Goal: Information Seeking & Learning: Learn about a topic

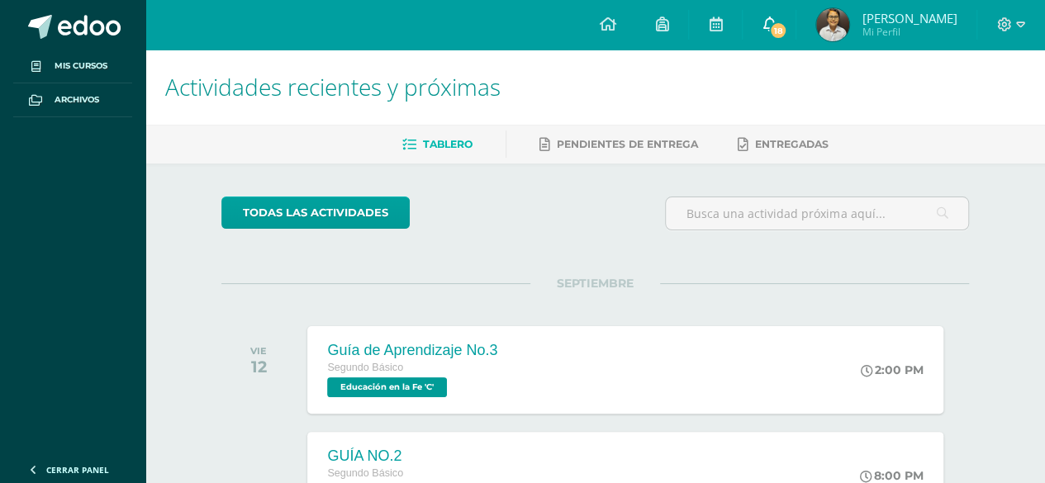
click at [776, 31] on icon at bounding box center [768, 24] width 13 height 15
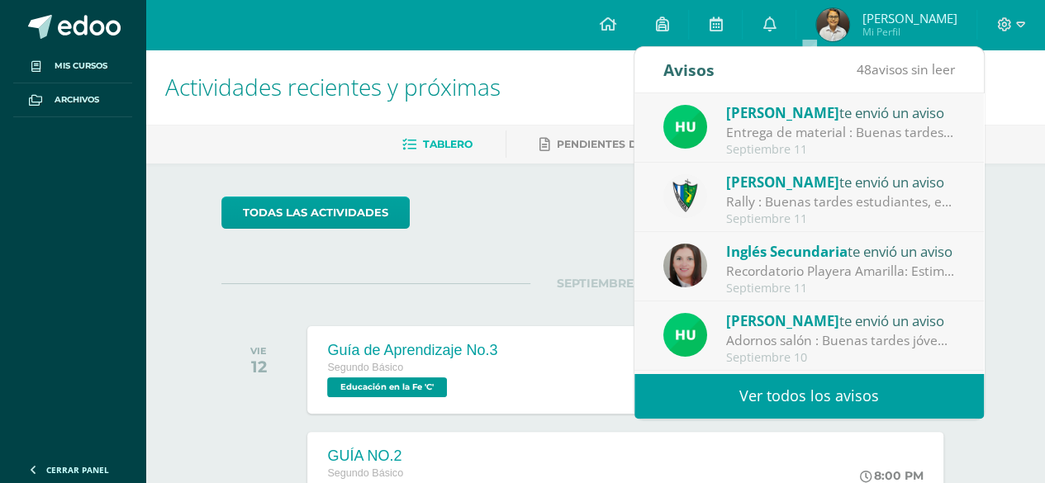
click at [899, 129] on div "Entrega de material : Buenas tardes jóvenes, me disculpo por interrumpir su des…" at bounding box center [841, 132] width 230 height 19
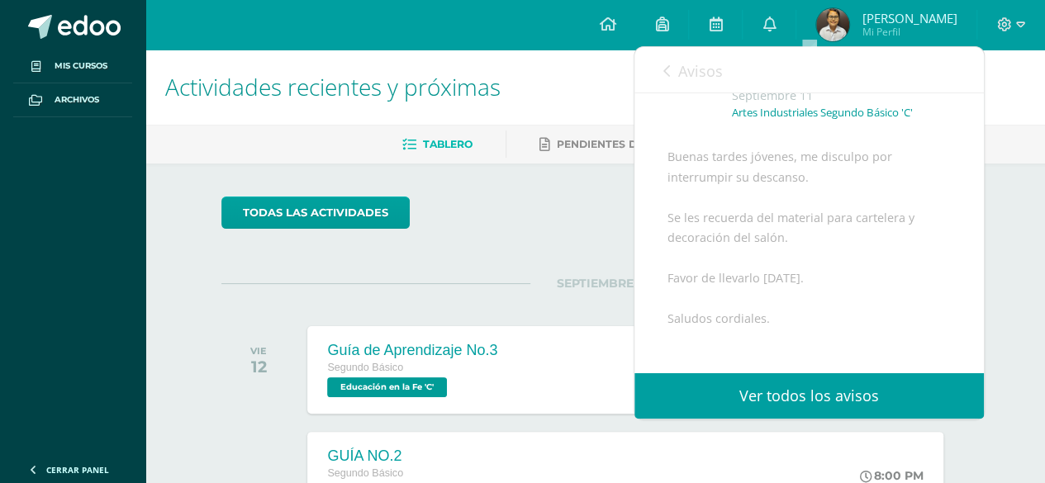
scroll to position [136, 0]
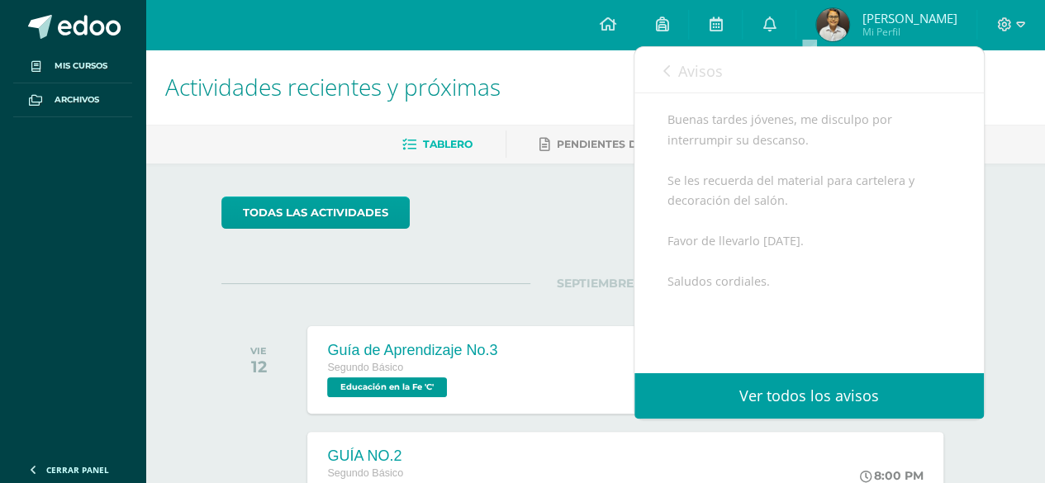
click at [670, 66] on link "Avisos" at bounding box center [692, 70] width 59 height 47
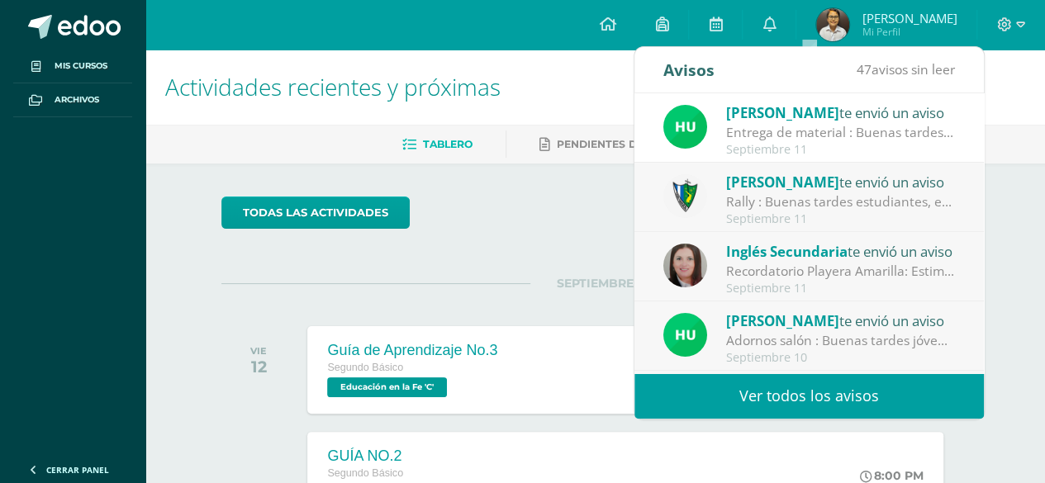
click at [897, 210] on div "Rally : Buenas tardes estudiantes, es un gusto saludarlos. Por este medio se in…" at bounding box center [841, 201] width 230 height 19
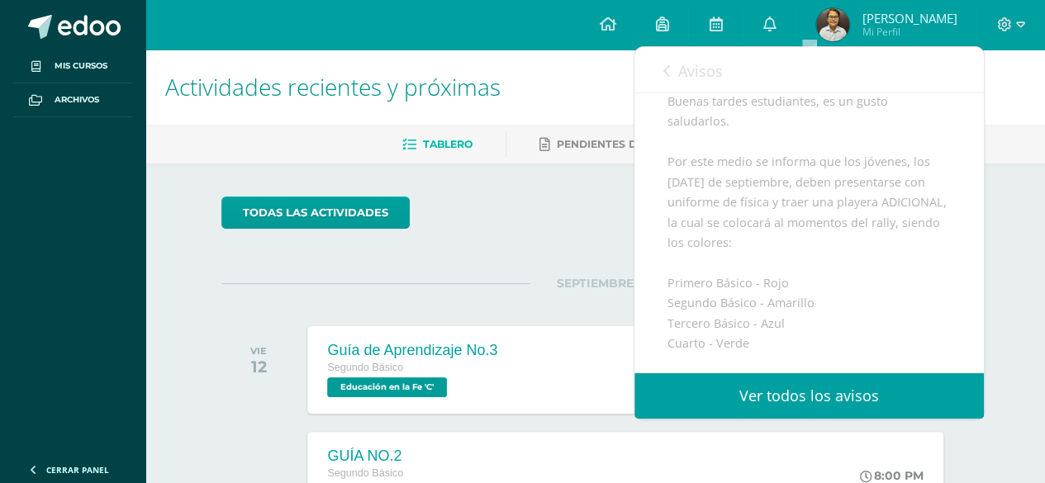
click at [657, 87] on div "Avisos 46 avisos sin leer Avisos" at bounding box center [808, 70] width 349 height 46
click at [856, 407] on link "Ver todos los avisos" at bounding box center [808, 395] width 349 height 45
click at [856, 401] on link "Ver todos los avisos" at bounding box center [808, 395] width 349 height 45
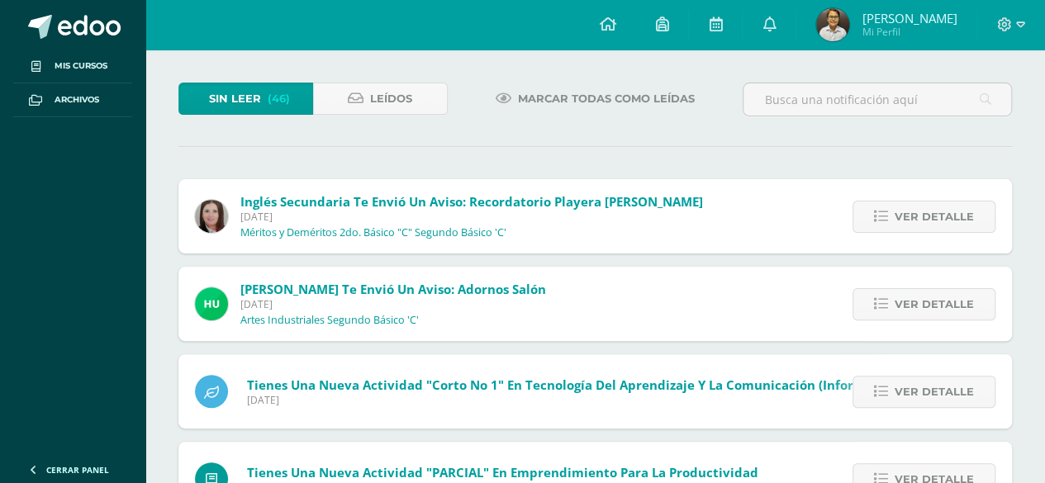
scroll to position [78, 0]
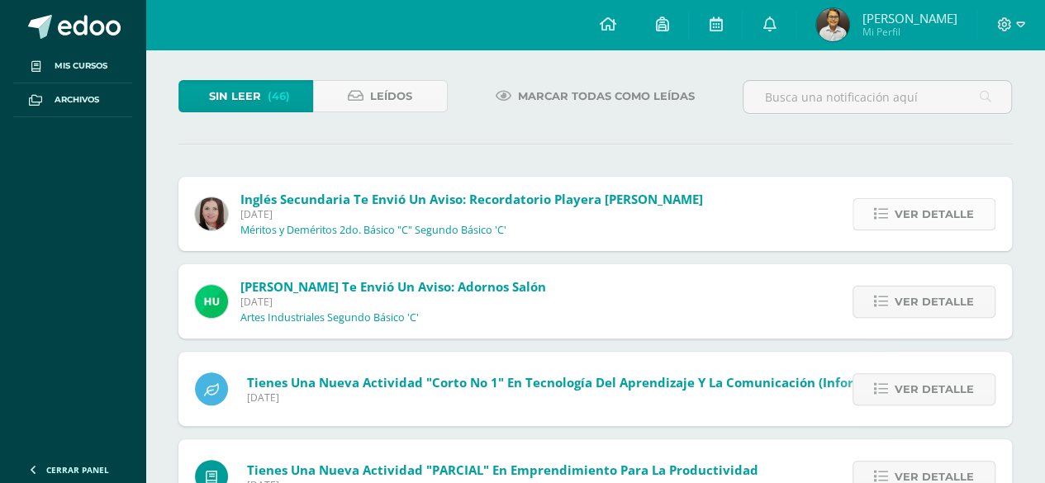
click at [916, 205] on span "Ver detalle" at bounding box center [933, 214] width 79 height 31
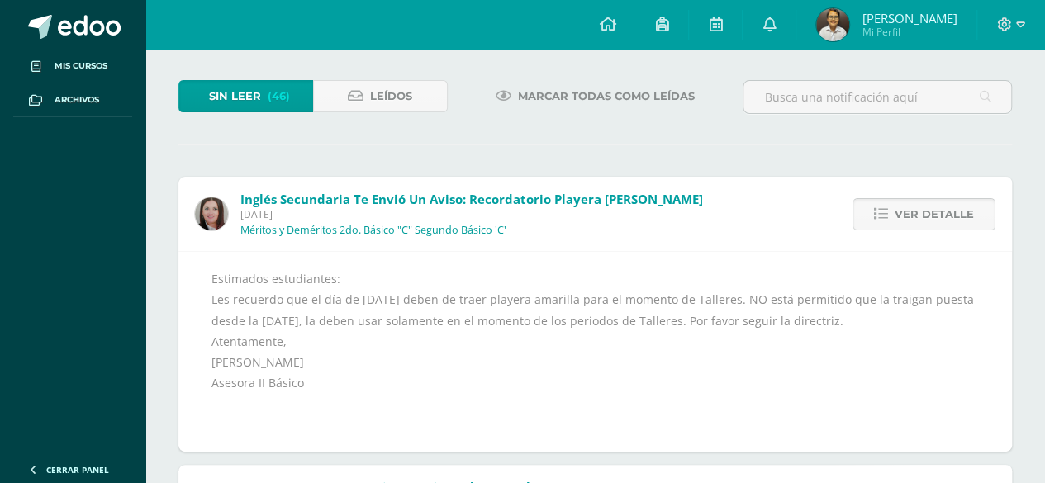
click at [915, 204] on span "Ver detalle" at bounding box center [933, 214] width 79 height 31
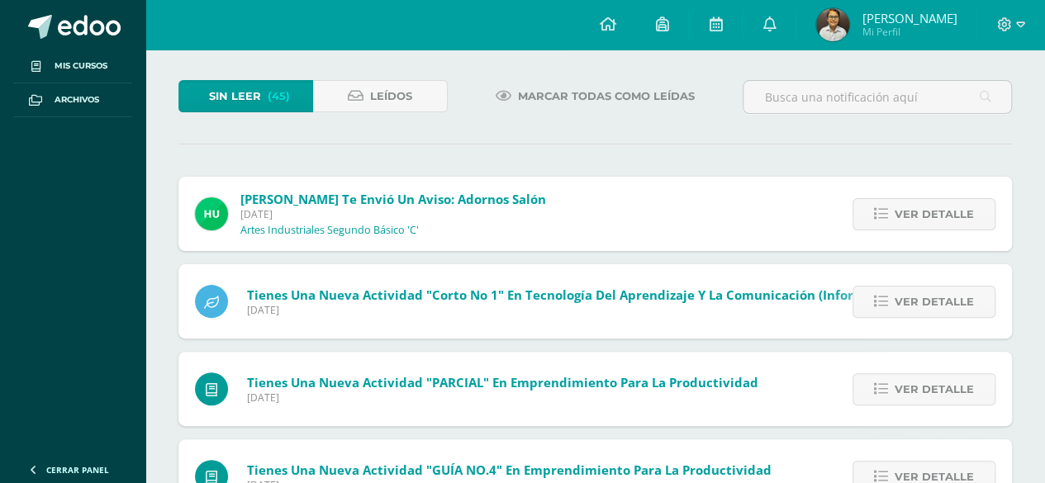
click at [915, 204] on span "Ver detalle" at bounding box center [933, 214] width 79 height 31
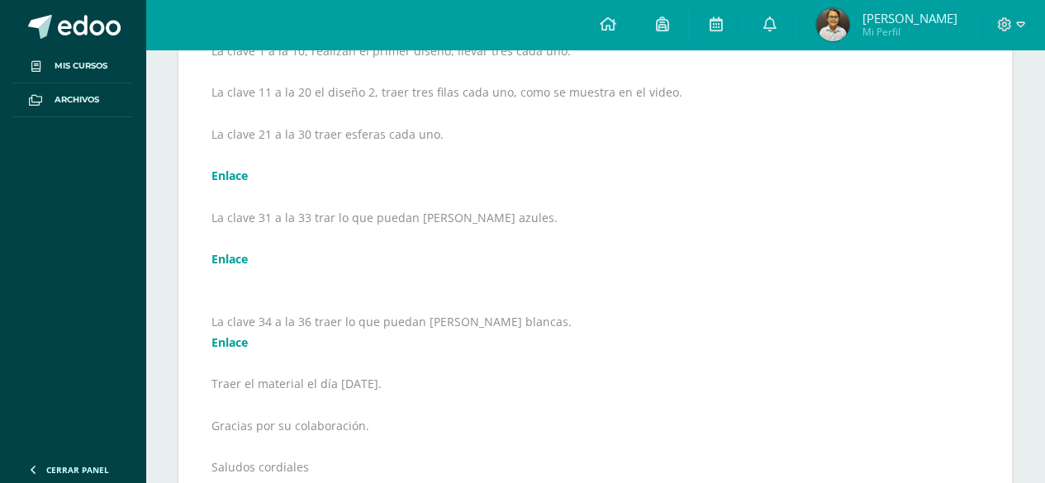
scroll to position [400, 0]
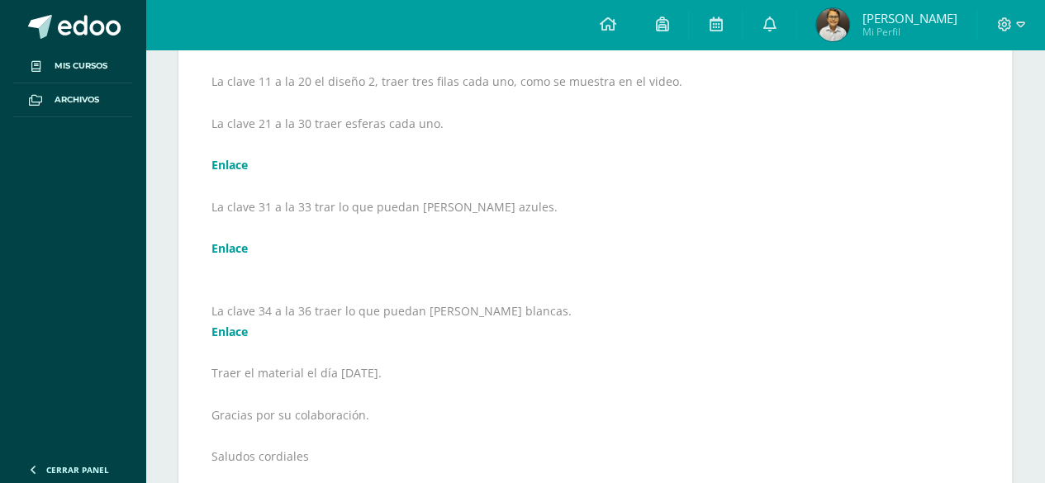
click at [241, 157] on link "Enlace" at bounding box center [229, 165] width 36 height 16
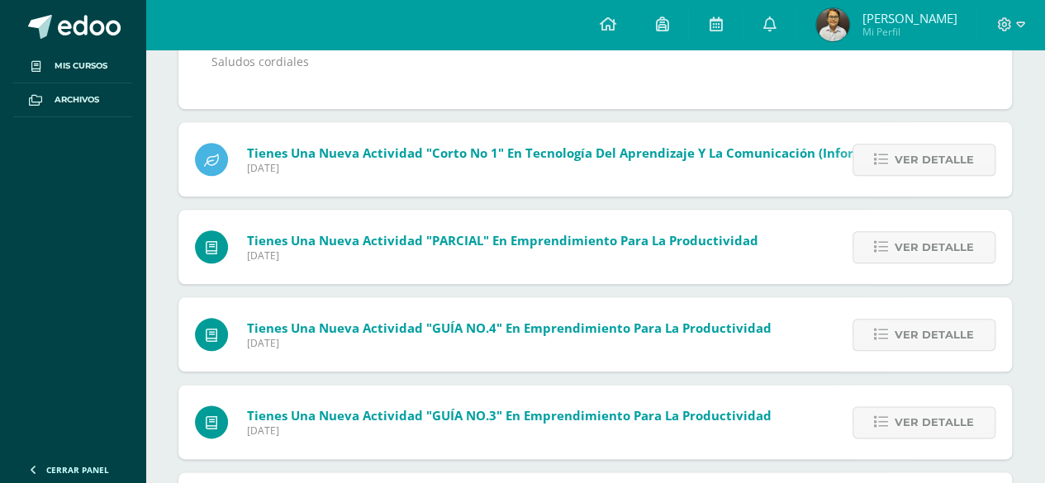
scroll to position [804, 0]
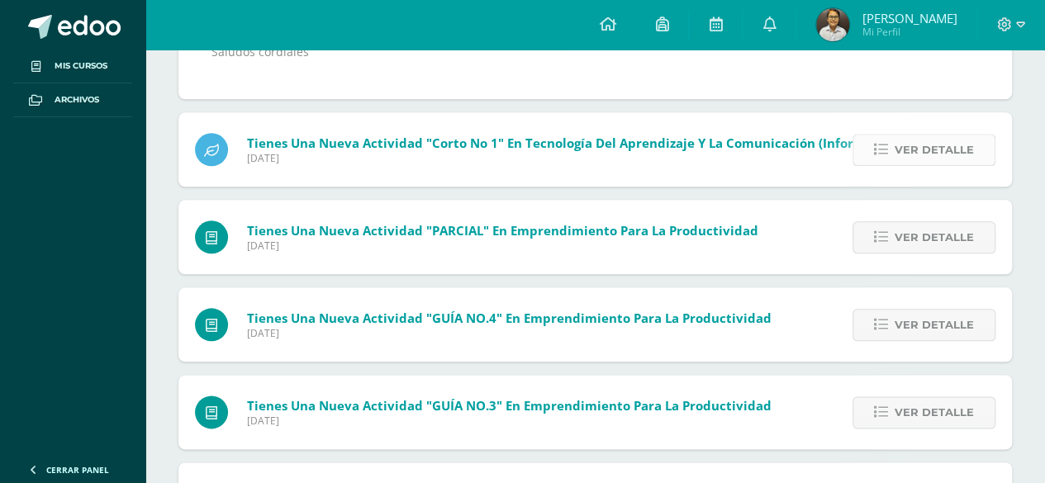
click at [886, 143] on icon at bounding box center [881, 150] width 14 height 14
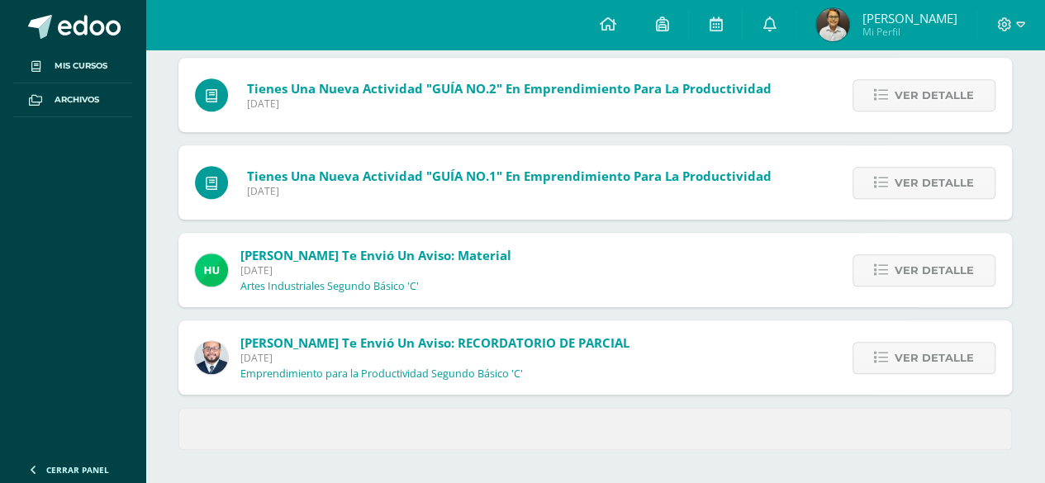
scroll to position [652, 0]
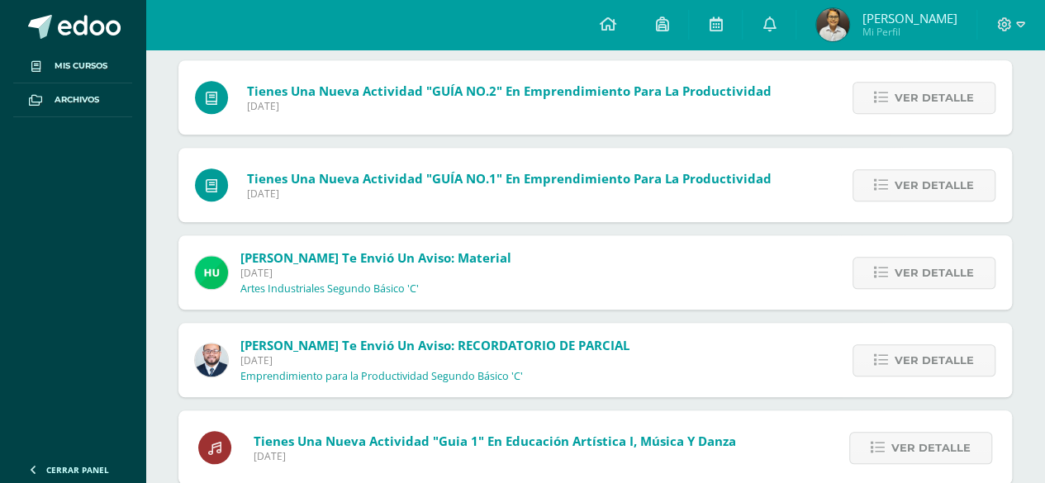
click at [893, 113] on div "Ver detalle" at bounding box center [920, 97] width 184 height 74
click at [895, 94] on link "Ver detalle" at bounding box center [923, 98] width 143 height 32
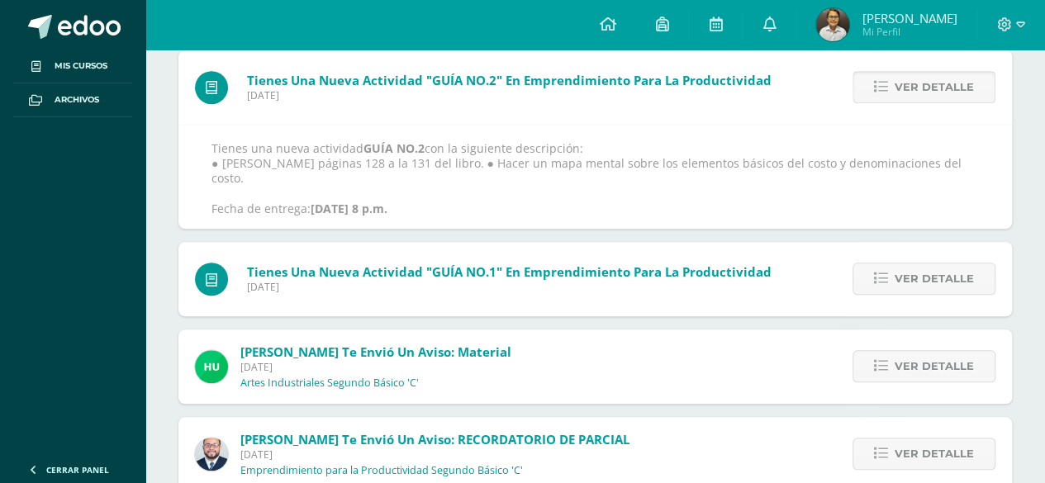
scroll to position [458, 0]
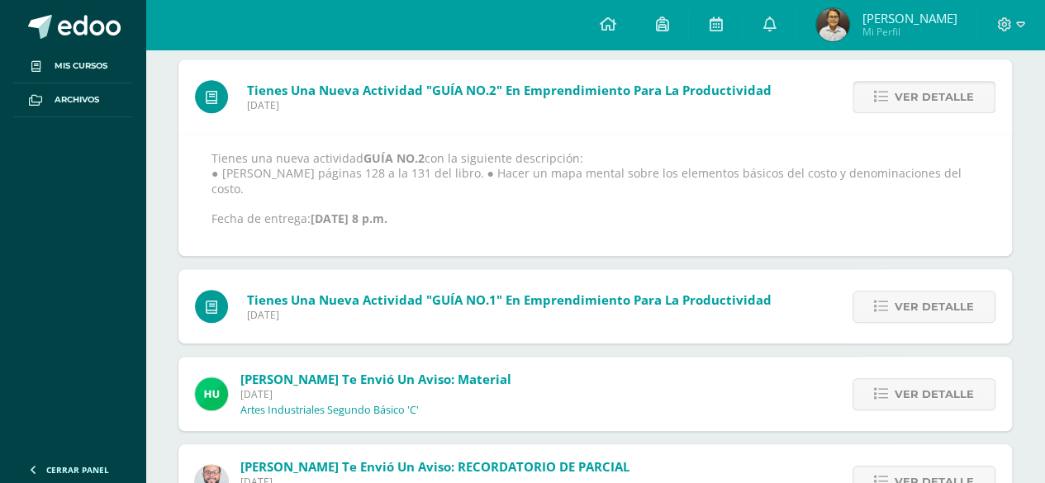
click at [895, 94] on link "Ver detalle" at bounding box center [923, 97] width 143 height 32
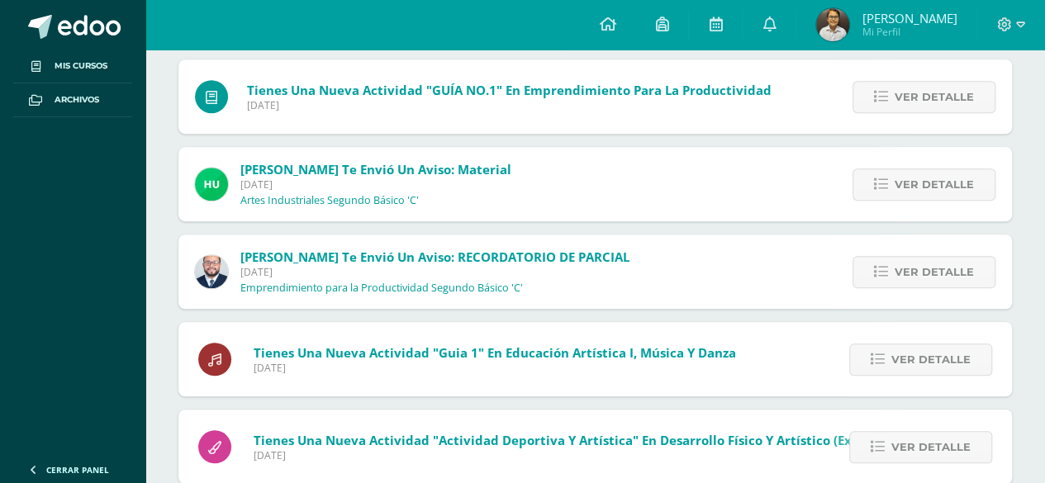
click at [895, 94] on link "Ver detalle" at bounding box center [923, 97] width 143 height 32
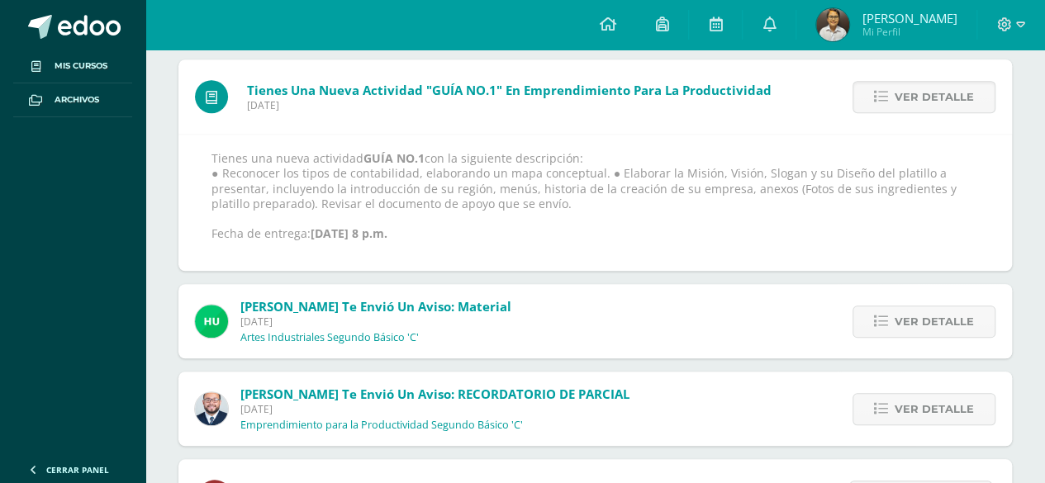
click at [895, 94] on link "Ver detalle" at bounding box center [923, 97] width 143 height 32
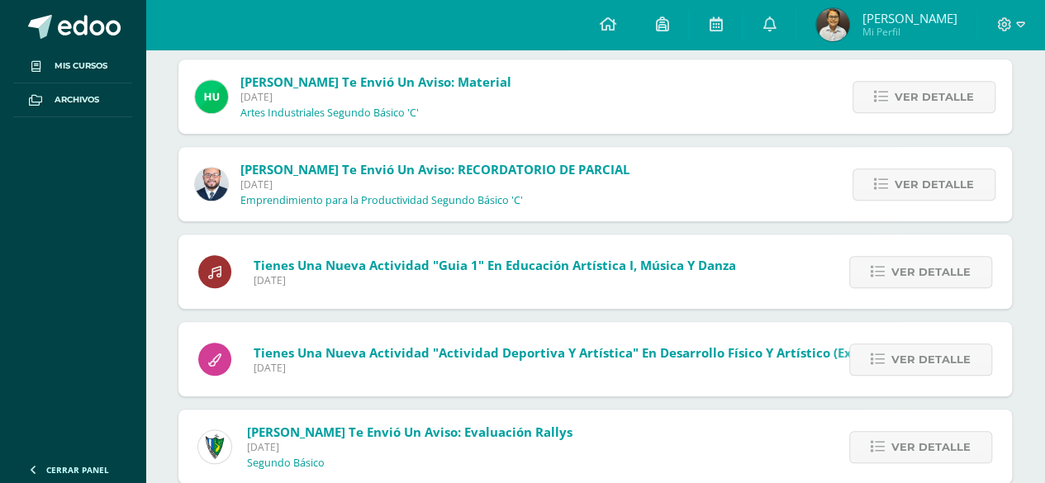
click at [895, 94] on link "Ver detalle" at bounding box center [923, 97] width 143 height 32
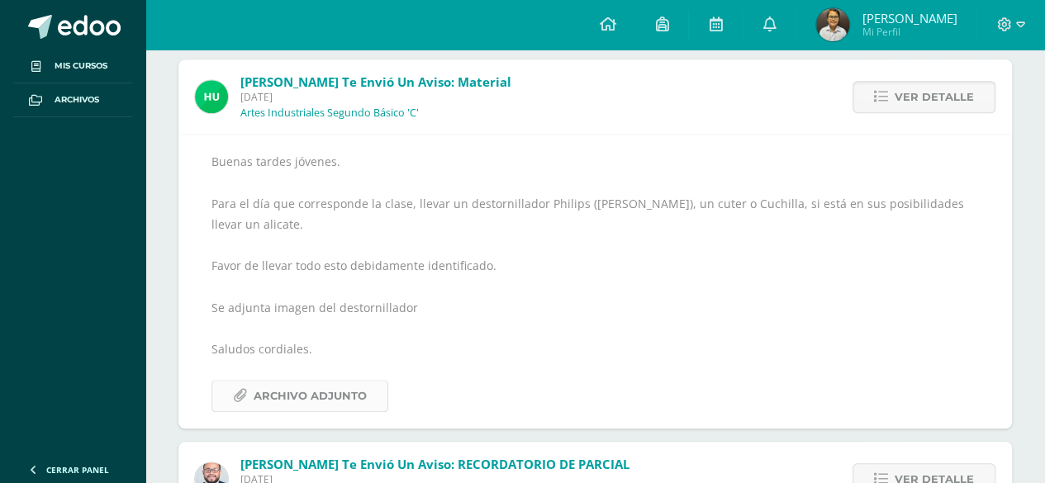
click at [343, 391] on span "Archivo Adjunto" at bounding box center [310, 396] width 113 height 31
click at [278, 387] on span "Archivo Adjunto" at bounding box center [310, 396] width 113 height 31
click at [945, 95] on span "Ver detalle" at bounding box center [933, 97] width 79 height 31
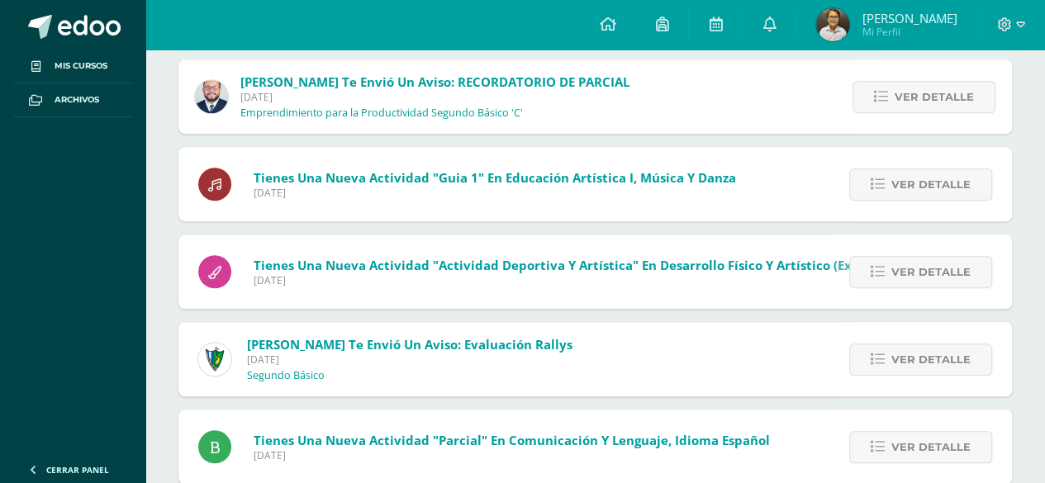
click at [945, 95] on span "Ver detalle" at bounding box center [933, 97] width 79 height 31
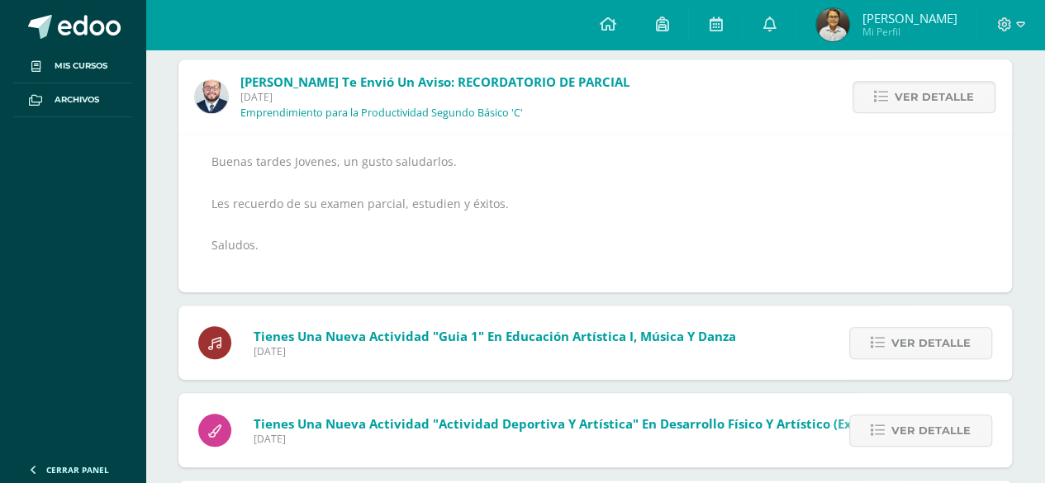
click at [945, 95] on span "Ver detalle" at bounding box center [933, 97] width 79 height 31
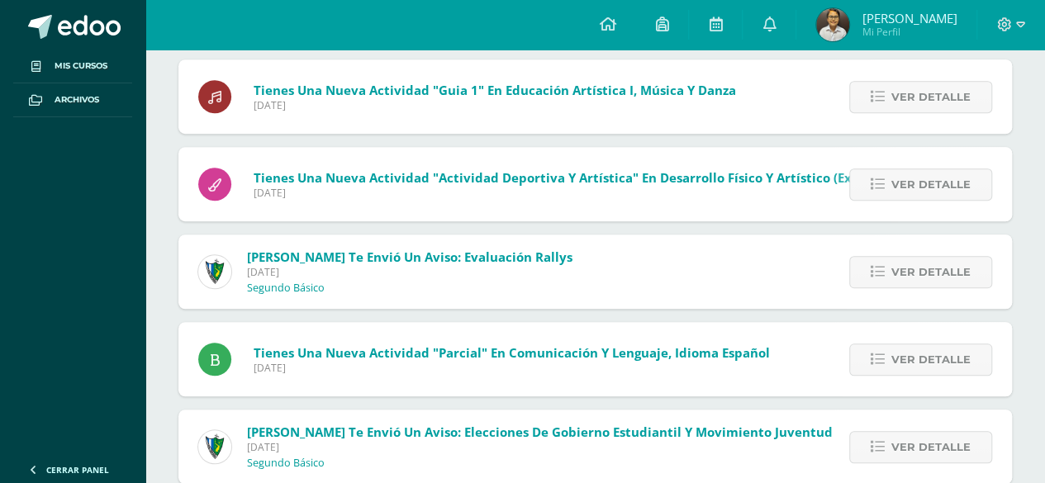
click at [945, 95] on span "Ver detalle" at bounding box center [930, 97] width 79 height 31
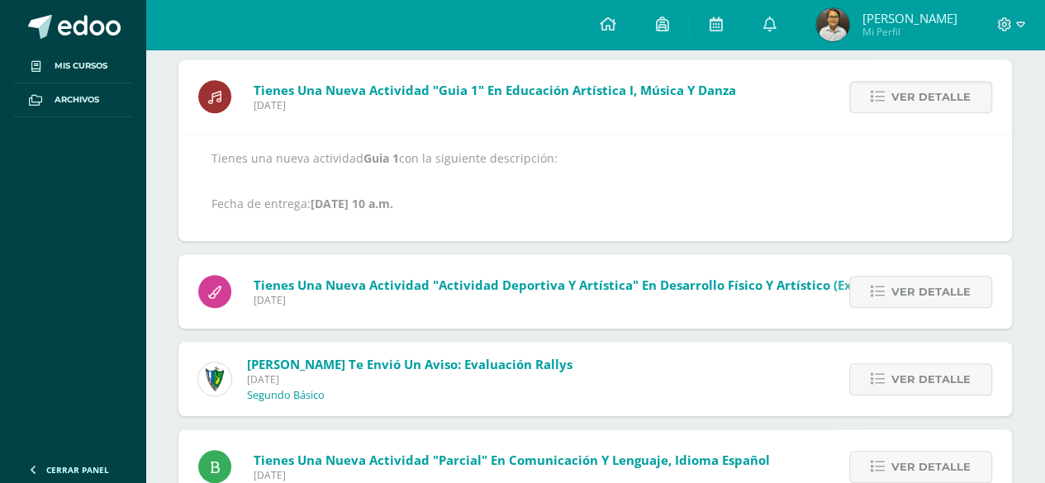
click at [945, 95] on span "Ver detalle" at bounding box center [930, 97] width 79 height 31
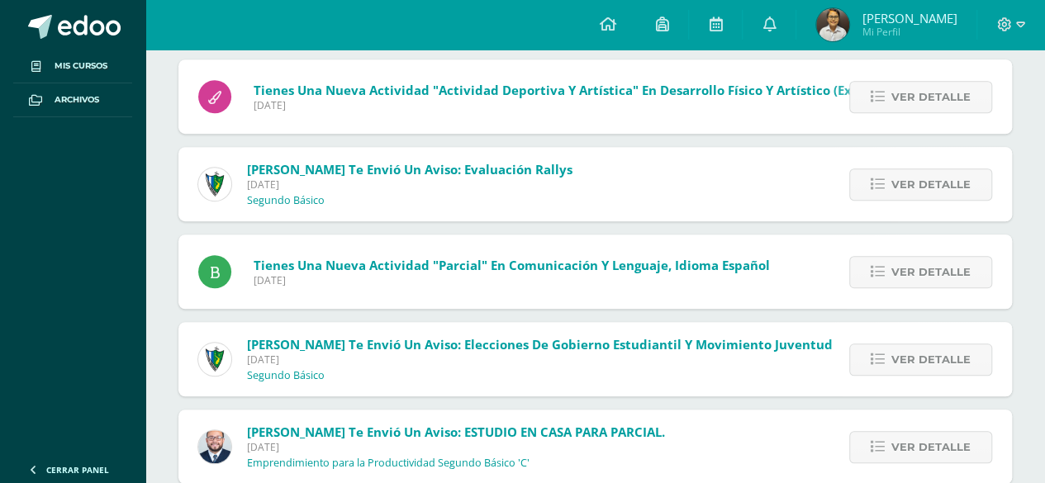
click at [945, 95] on span "Ver detalle" at bounding box center [930, 97] width 79 height 31
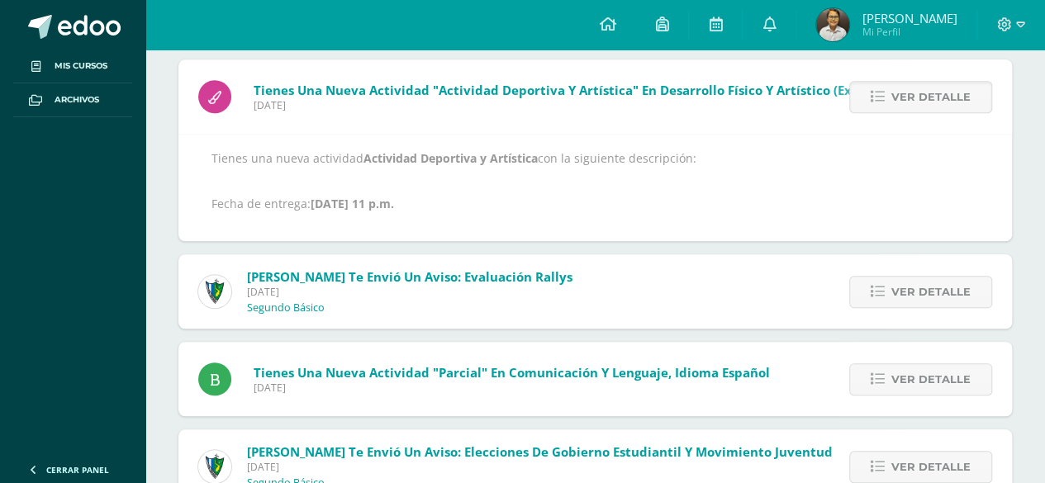
click at [945, 95] on span "Ver detalle" at bounding box center [930, 97] width 79 height 31
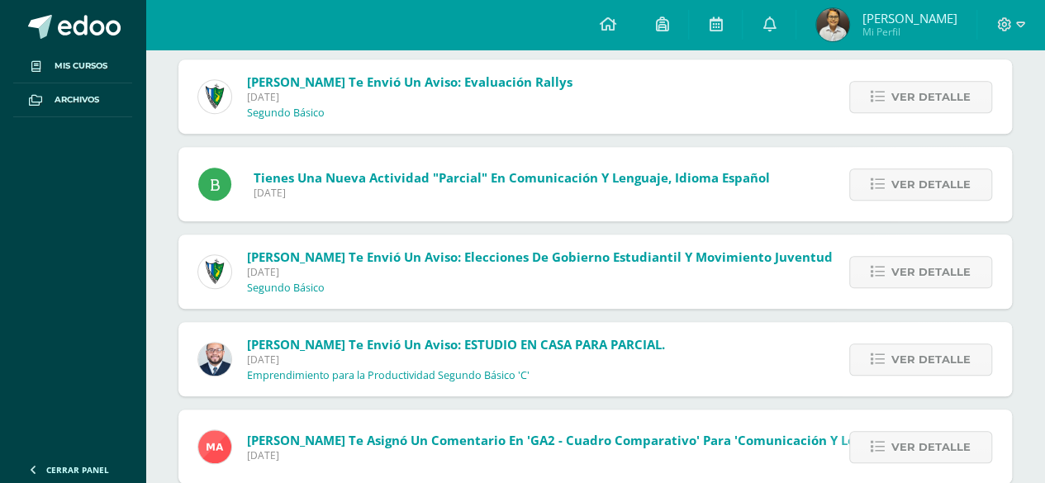
click at [945, 95] on span "Ver detalle" at bounding box center [930, 97] width 79 height 31
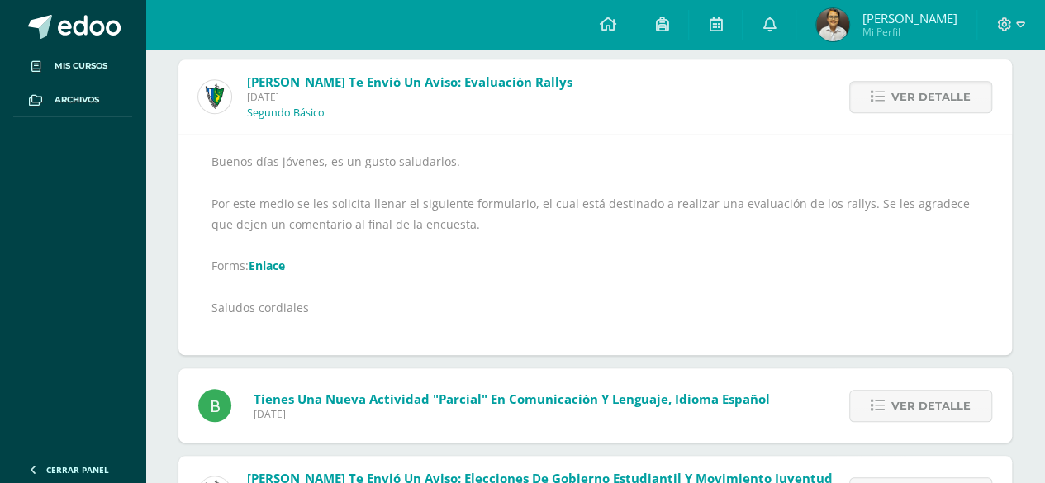
click at [945, 95] on span "Ver detalle" at bounding box center [930, 97] width 79 height 31
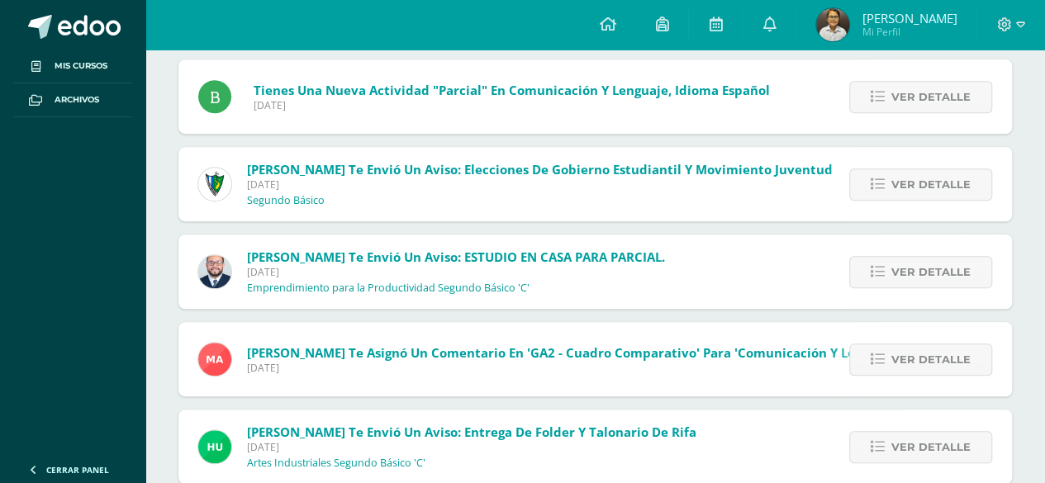
click at [945, 95] on span "Ver detalle" at bounding box center [930, 97] width 79 height 31
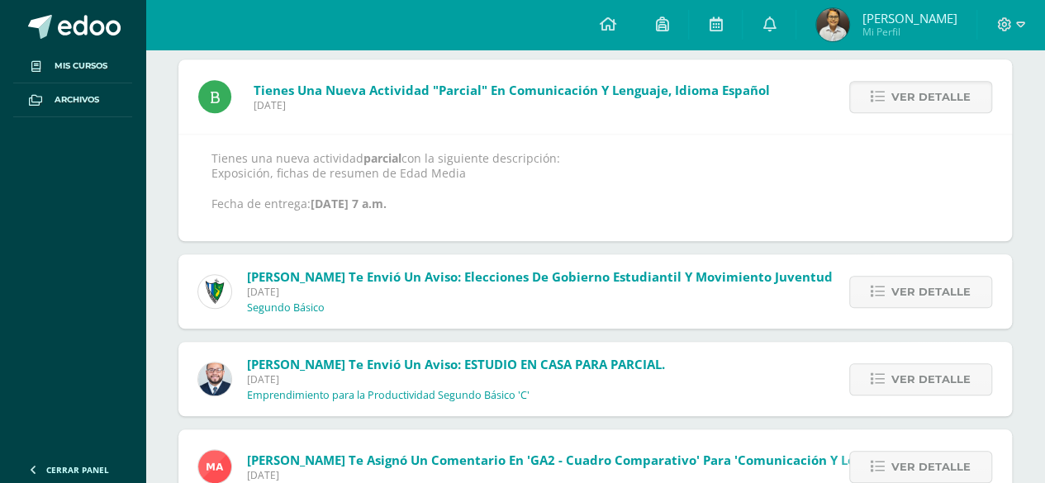
click at [945, 95] on span "Ver detalle" at bounding box center [930, 97] width 79 height 31
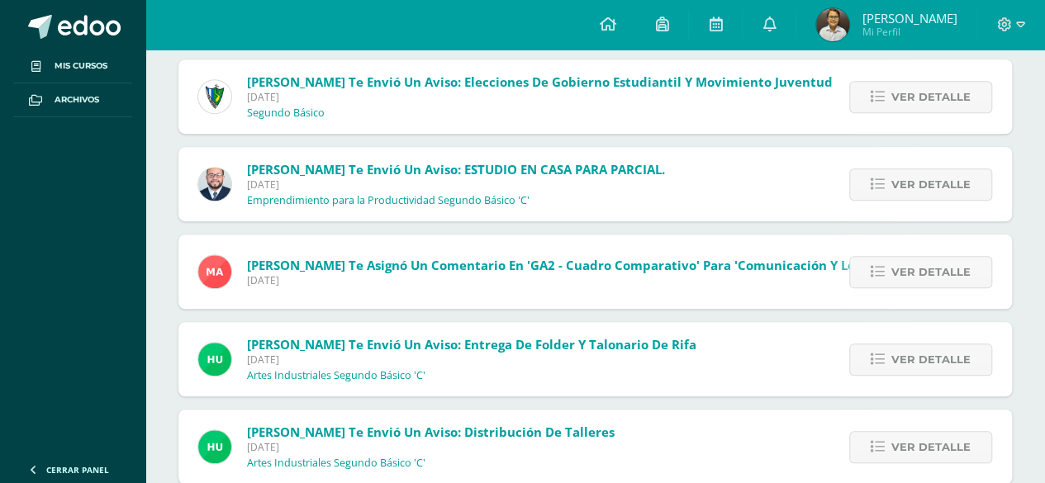
click at [945, 95] on span "Ver detalle" at bounding box center [930, 97] width 79 height 31
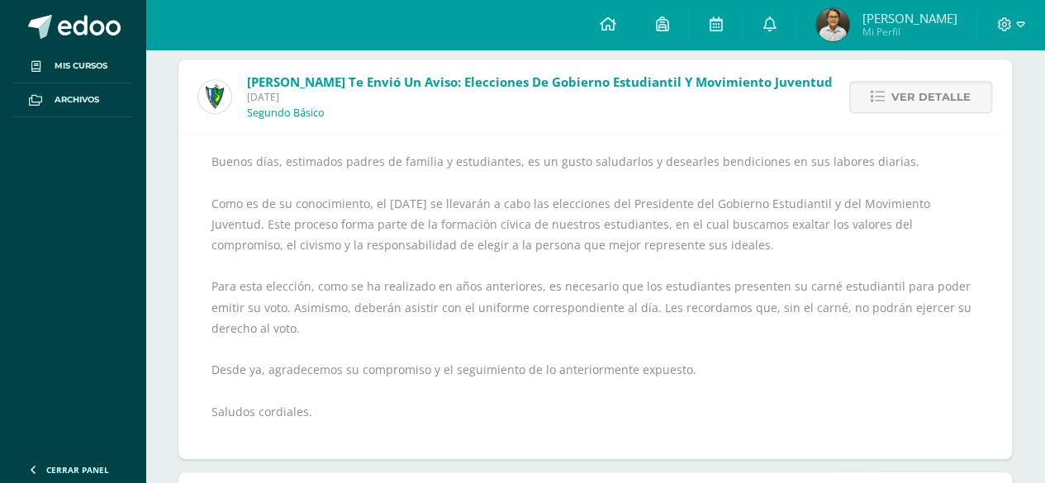
click at [945, 95] on span "Ver detalle" at bounding box center [930, 97] width 79 height 31
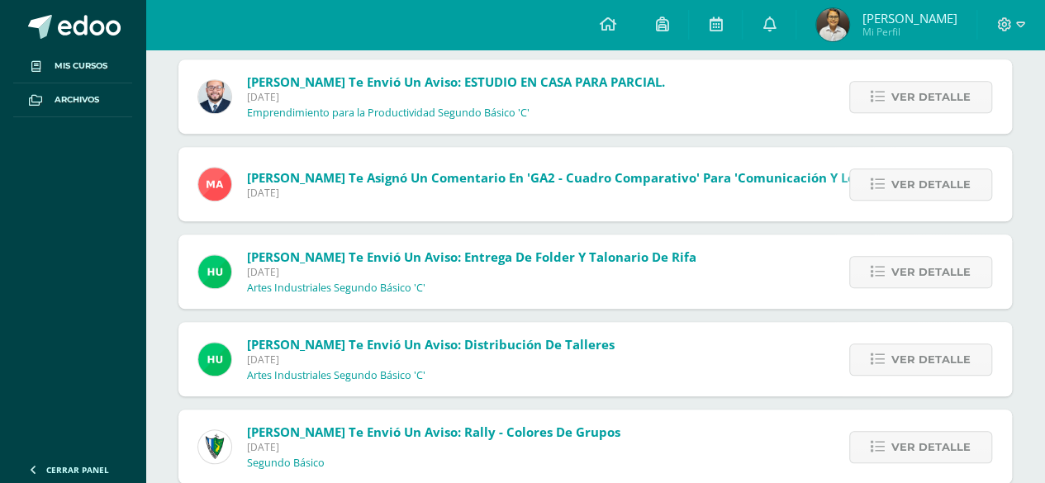
click at [945, 95] on span "Ver detalle" at bounding box center [930, 97] width 79 height 31
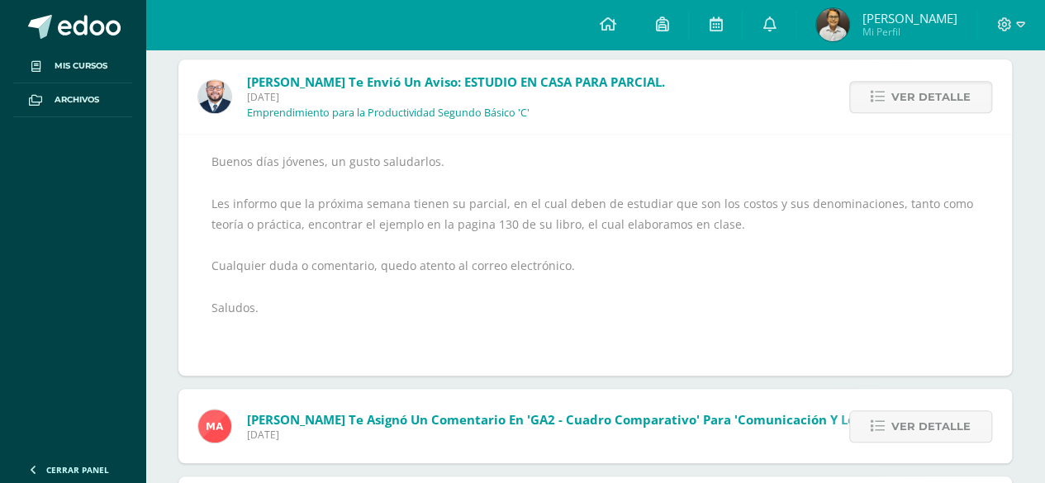
click at [945, 95] on span "Ver detalle" at bounding box center [930, 97] width 79 height 31
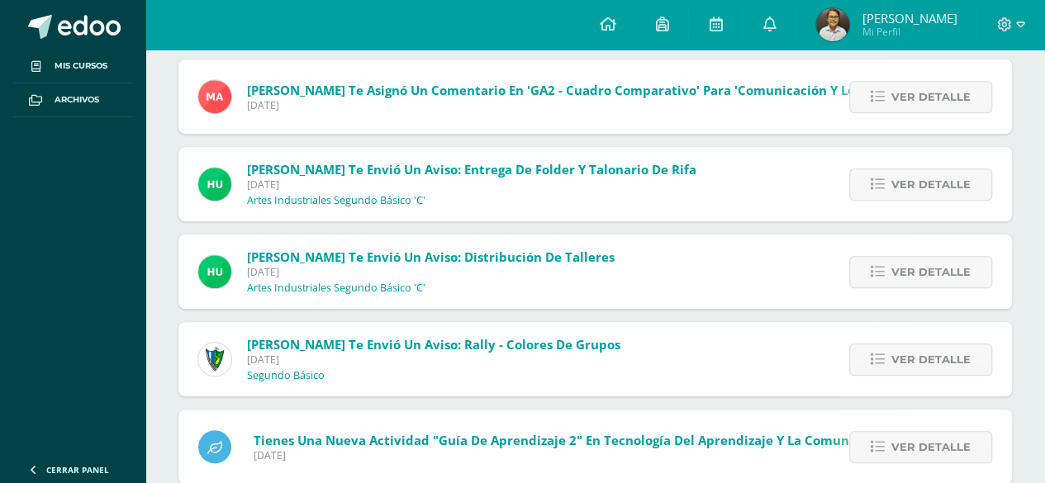
click at [945, 95] on span "Ver detalle" at bounding box center [930, 97] width 79 height 31
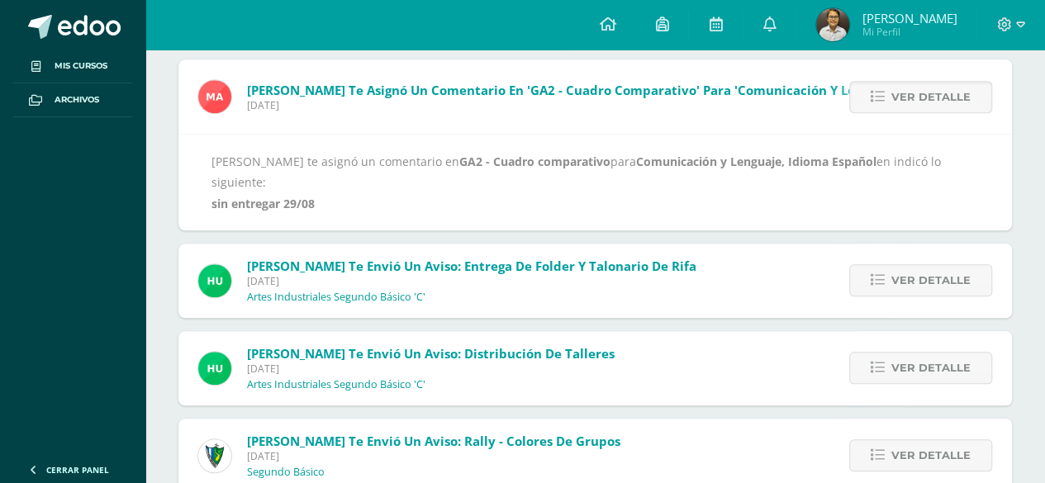
click at [945, 95] on span "Ver detalle" at bounding box center [930, 97] width 79 height 31
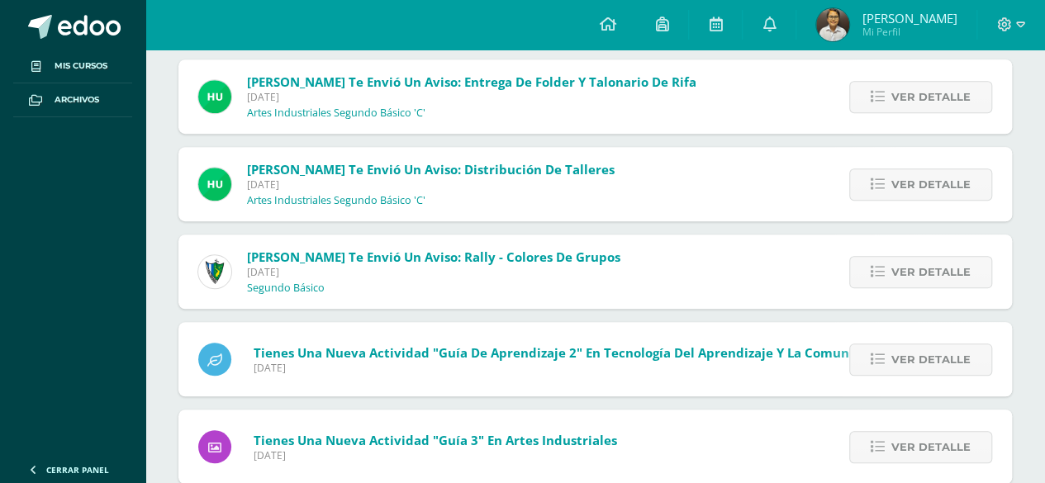
click at [945, 95] on span "Ver detalle" at bounding box center [930, 97] width 79 height 31
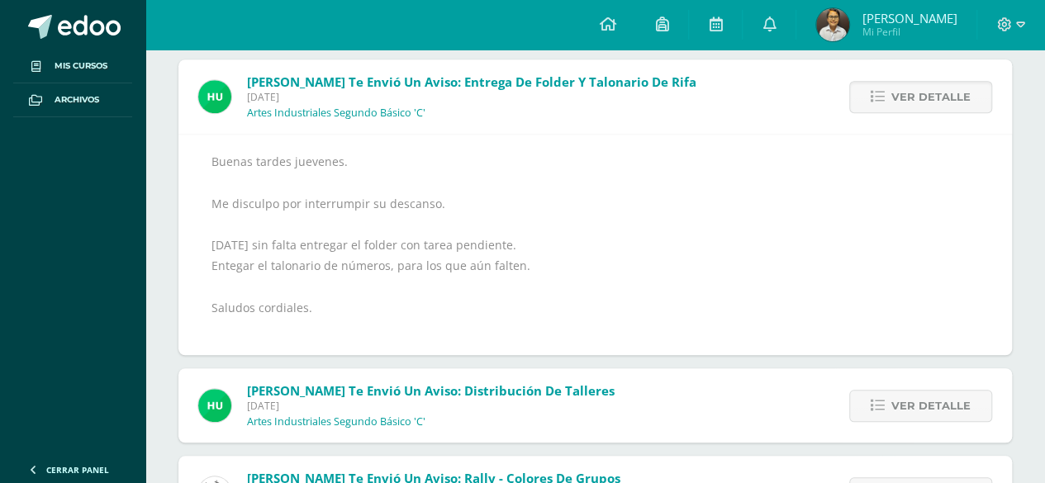
click at [945, 95] on span "Ver detalle" at bounding box center [930, 97] width 79 height 31
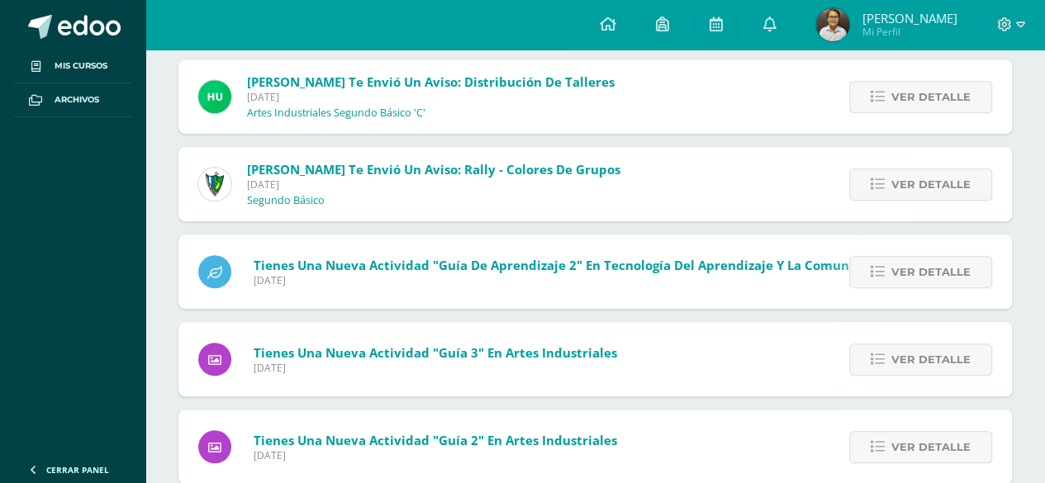
click at [945, 95] on span "Ver detalle" at bounding box center [930, 97] width 79 height 31
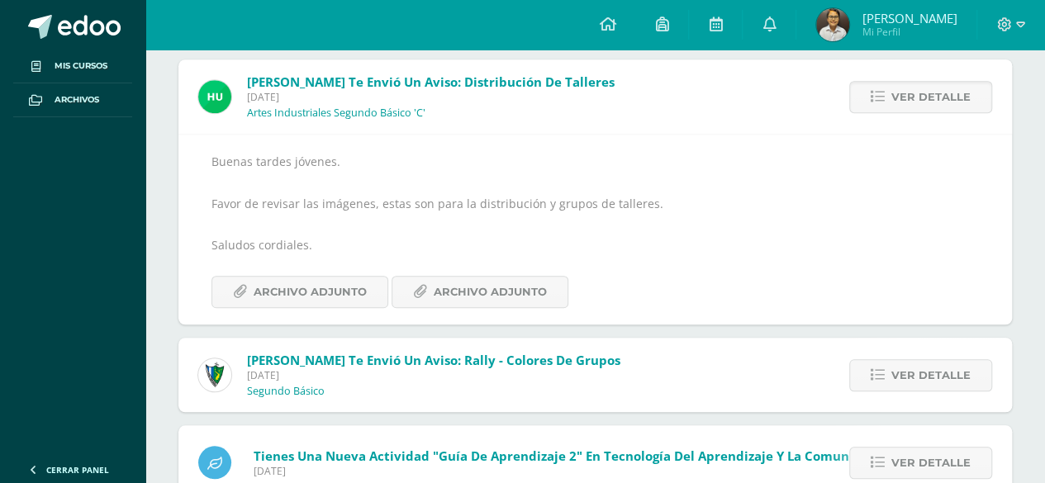
click at [945, 95] on span "Ver detalle" at bounding box center [930, 97] width 79 height 31
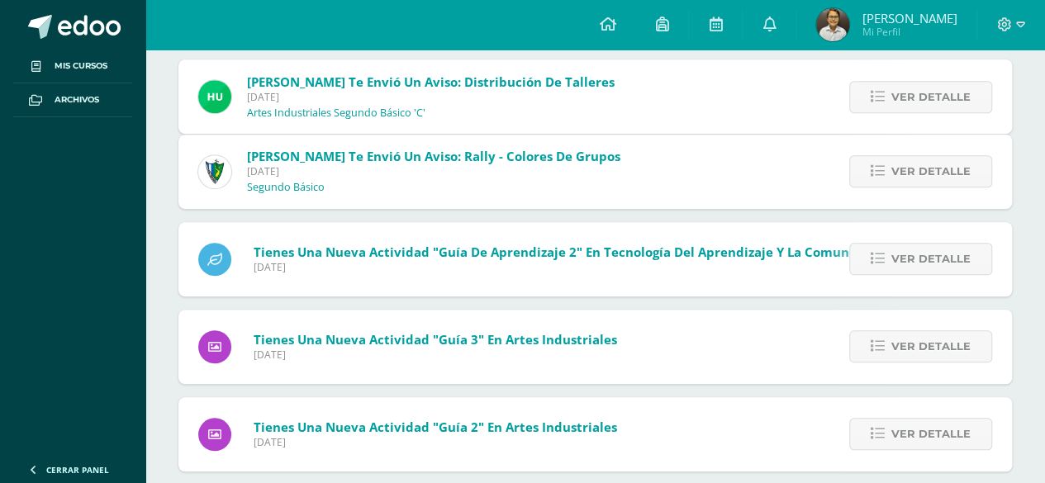
click at [945, 156] on span "Ver detalle" at bounding box center [930, 171] width 79 height 31
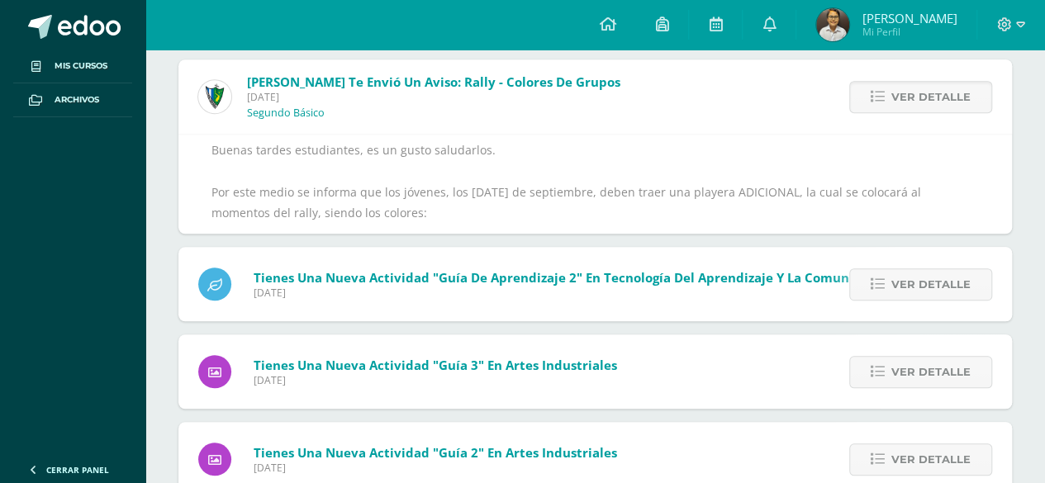
click at [945, 95] on span "Ver detalle" at bounding box center [930, 97] width 79 height 31
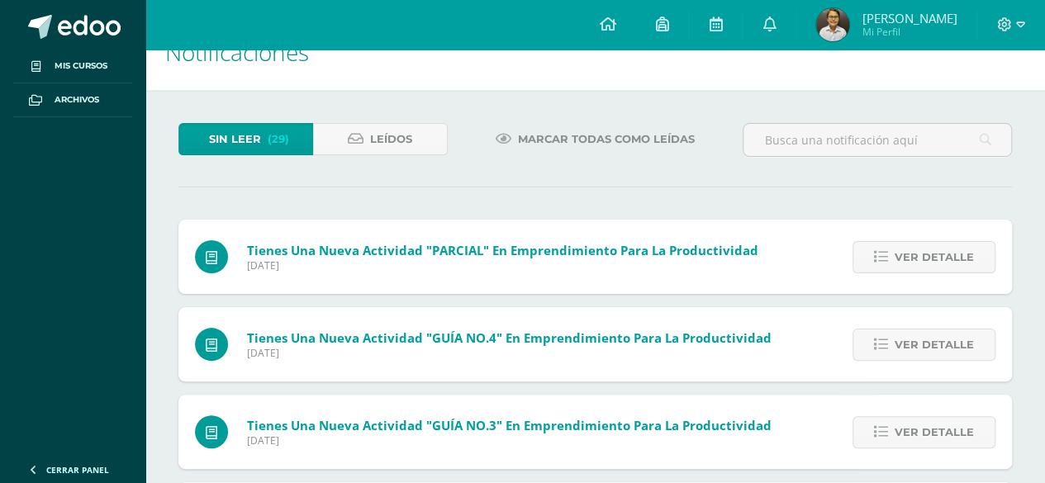
scroll to position [14, 0]
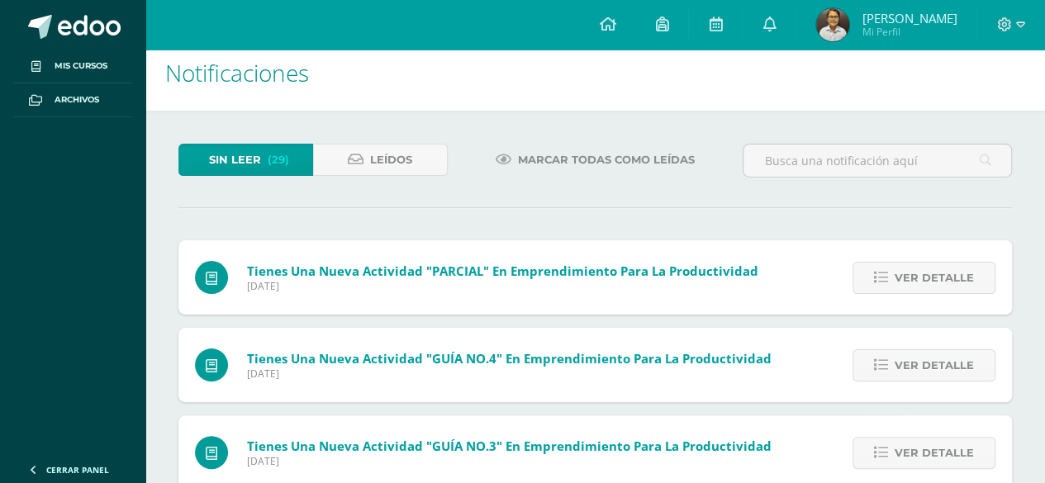
click at [598, 168] on span "Marcar todas como leídas" at bounding box center [606, 160] width 177 height 31
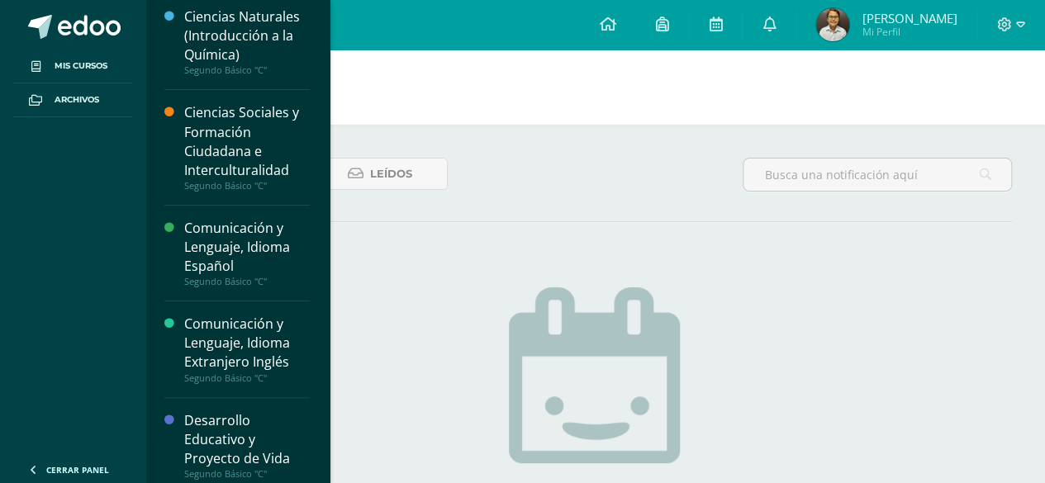
scroll to position [83, 0]
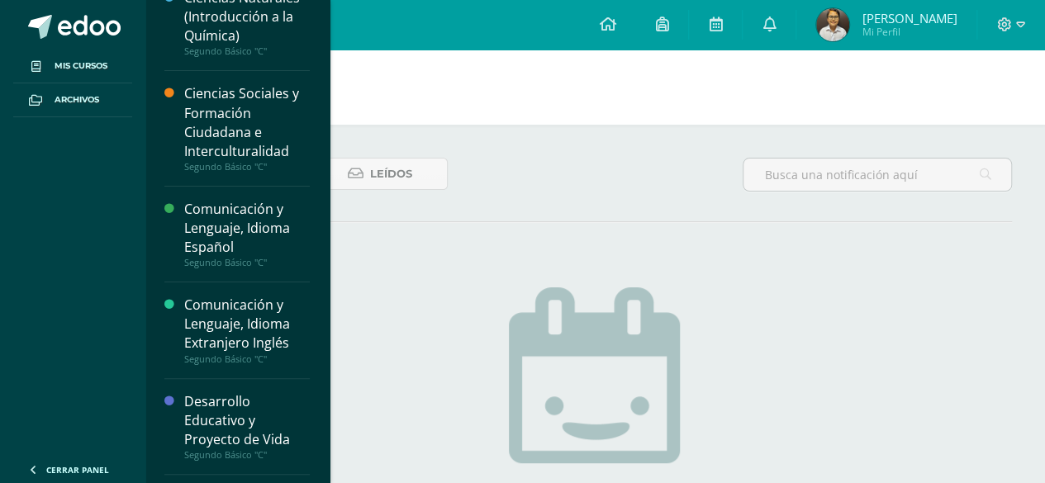
click at [211, 216] on div "Comunicación y Lenguaje, Idioma Español" at bounding box center [247, 228] width 126 height 57
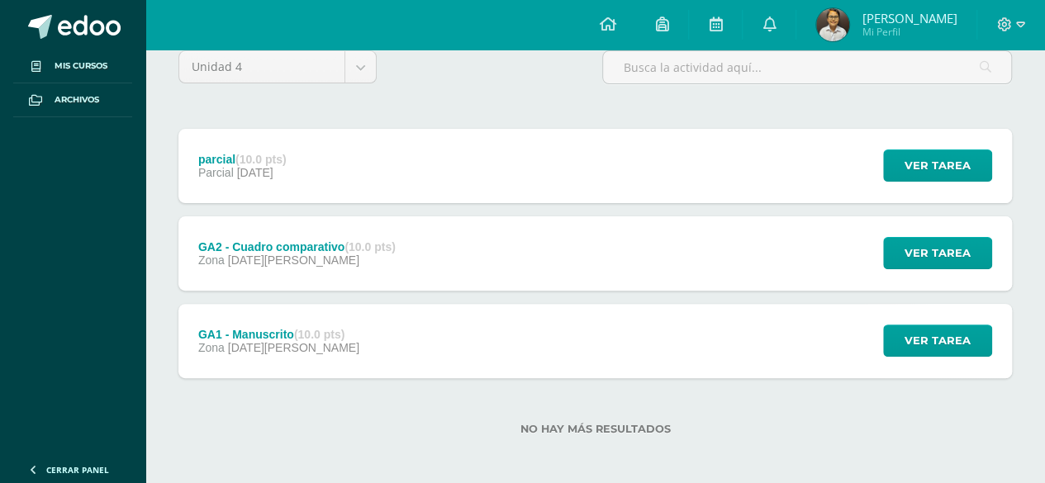
scroll to position [153, 0]
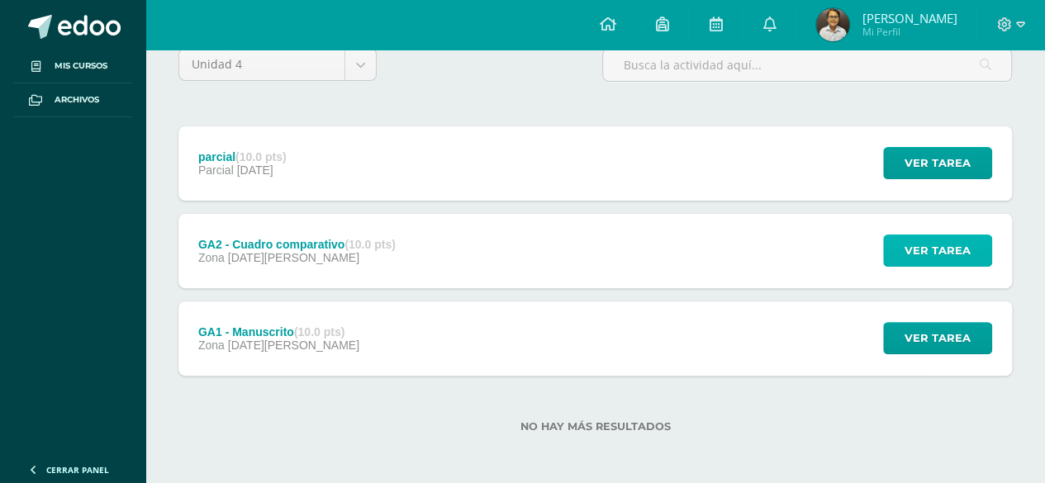
click at [950, 235] on span "Ver tarea" at bounding box center [937, 250] width 66 height 31
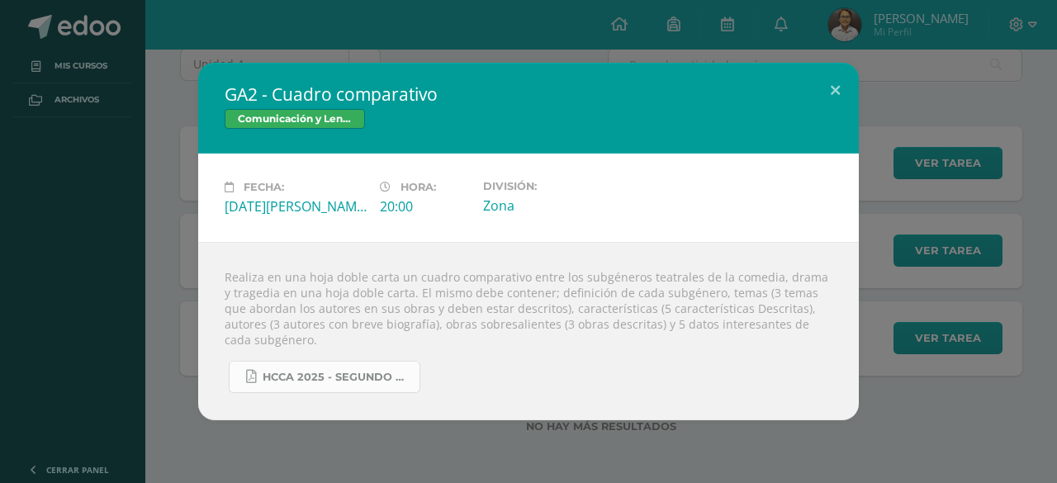
click at [356, 380] on link "HCCA 2025 - segundo básico - IVU.docx (1).pdf" at bounding box center [325, 377] width 192 height 32
click at [847, 91] on button at bounding box center [835, 91] width 47 height 56
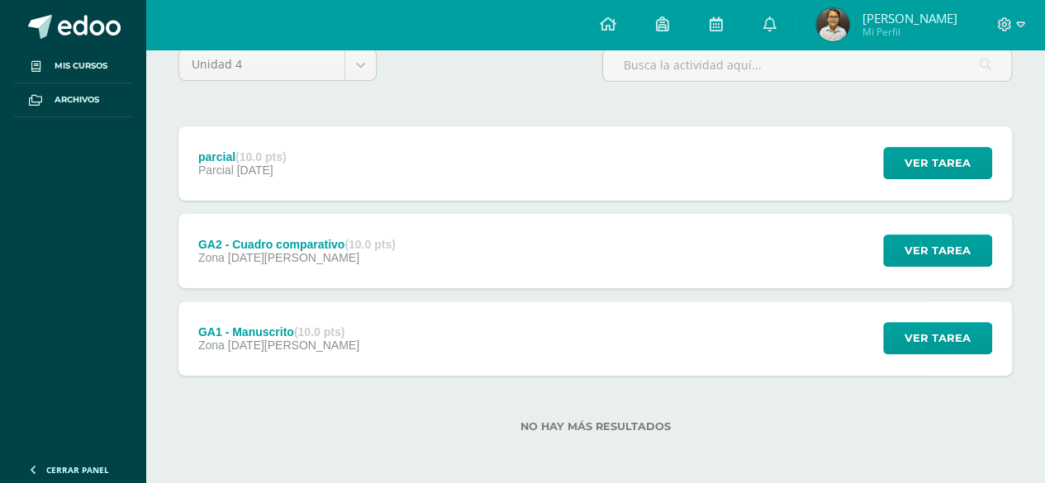
click at [909, 14] on span "[PERSON_NAME]" at bounding box center [908, 18] width 95 height 17
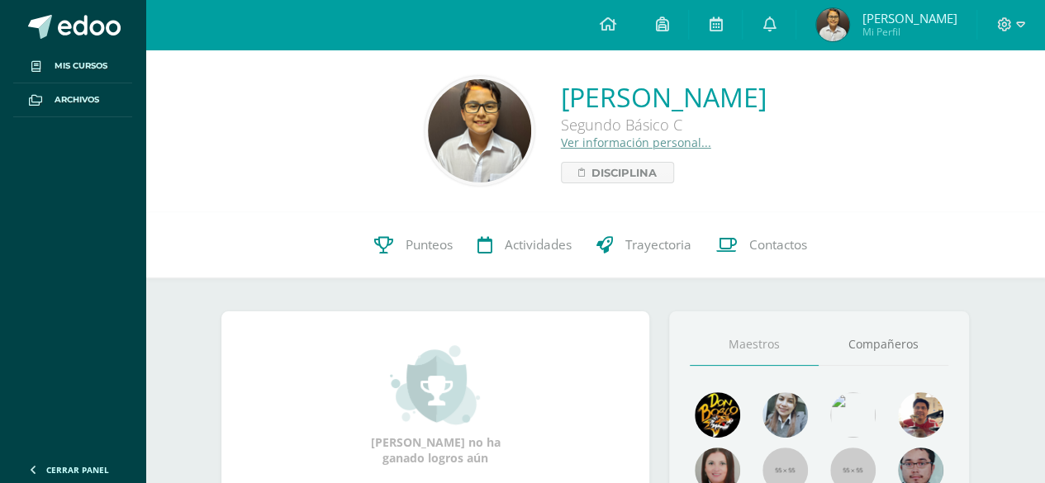
click at [428, 105] on img at bounding box center [479, 130] width 103 height 103
click at [871, 334] on link "Compañeros" at bounding box center [883, 345] width 130 height 42
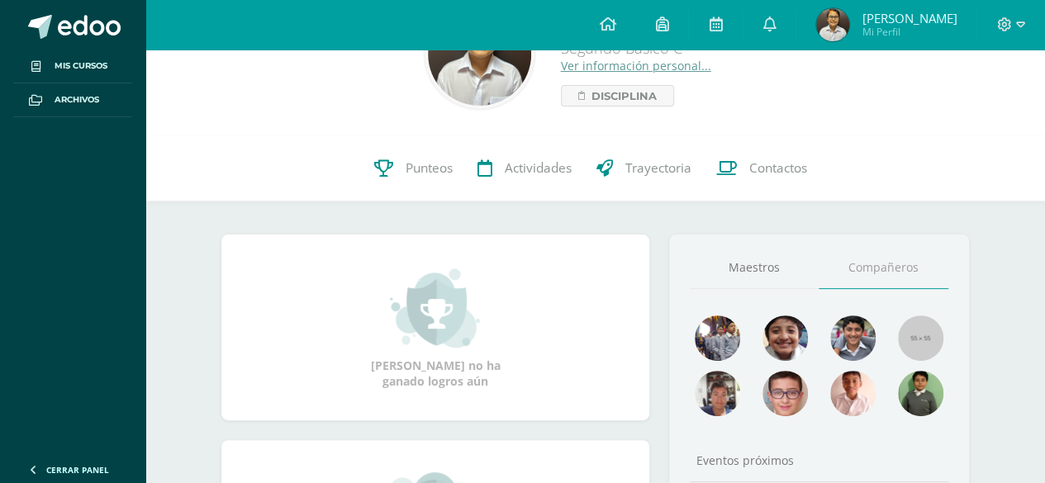
scroll to position [84, 0]
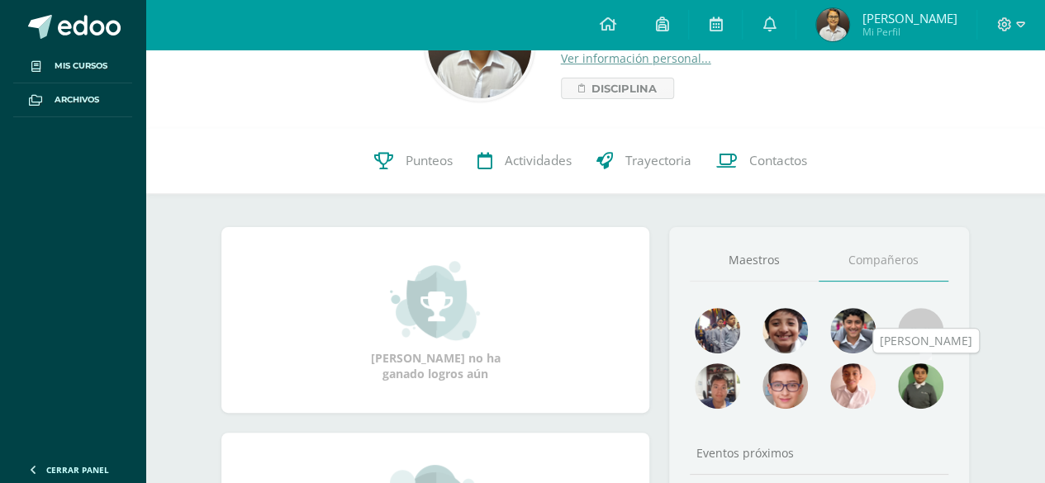
click at [905, 396] on img at bounding box center [920, 385] width 45 height 45
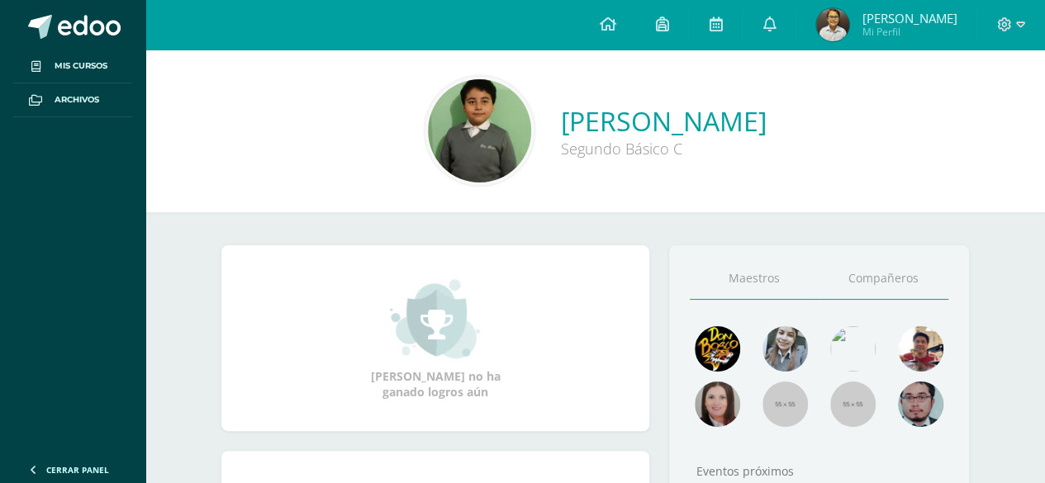
click at [889, 277] on link "Compañeros" at bounding box center [883, 279] width 130 height 42
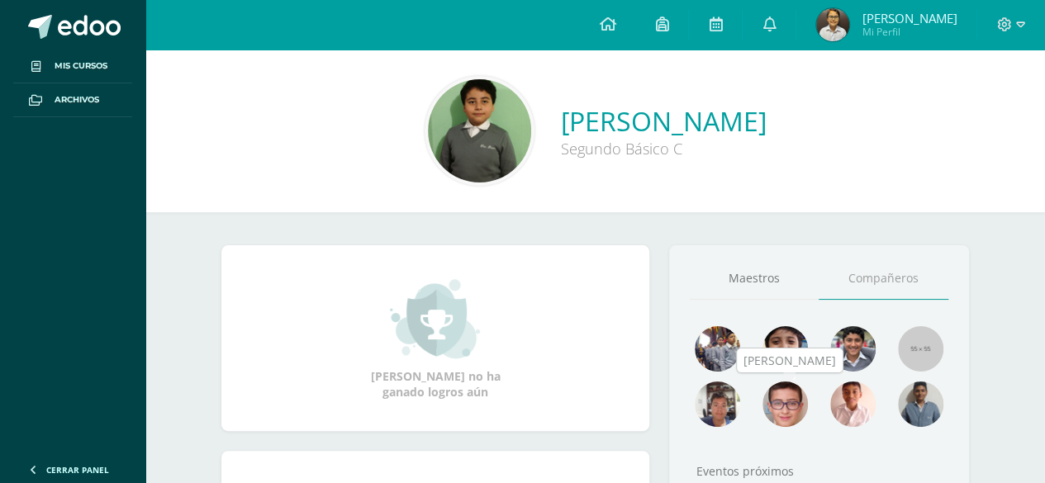
click at [797, 401] on img at bounding box center [784, 404] width 45 height 45
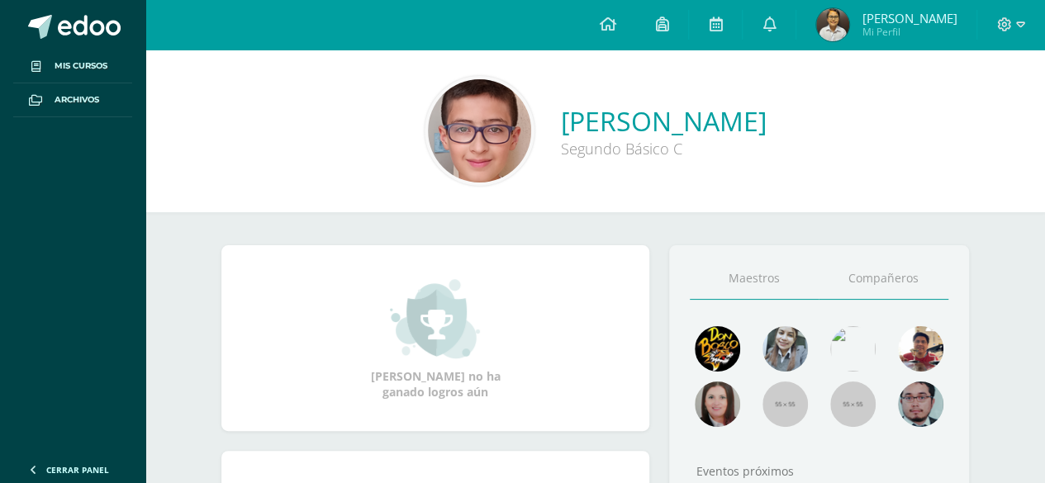
click at [879, 282] on link "Compañeros" at bounding box center [883, 279] width 130 height 42
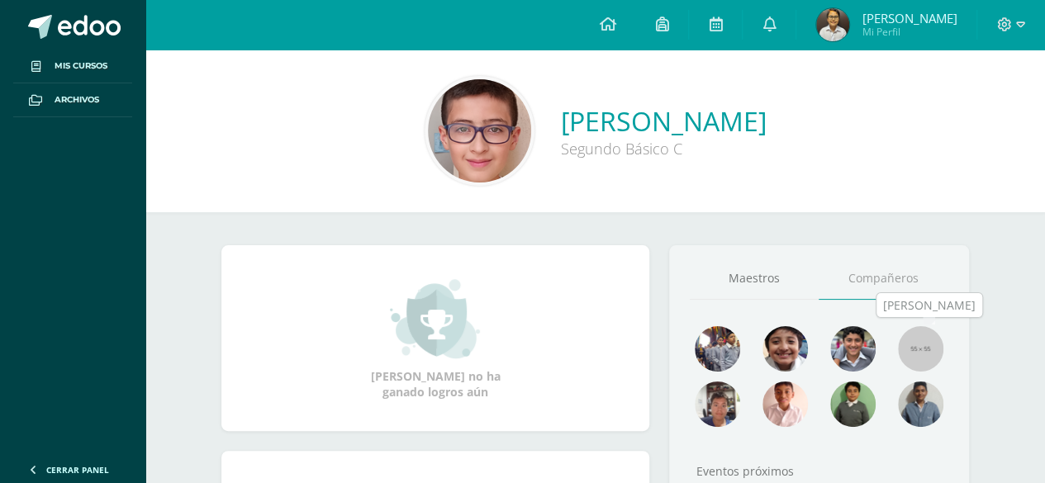
click at [923, 343] on img at bounding box center [920, 348] width 45 height 45
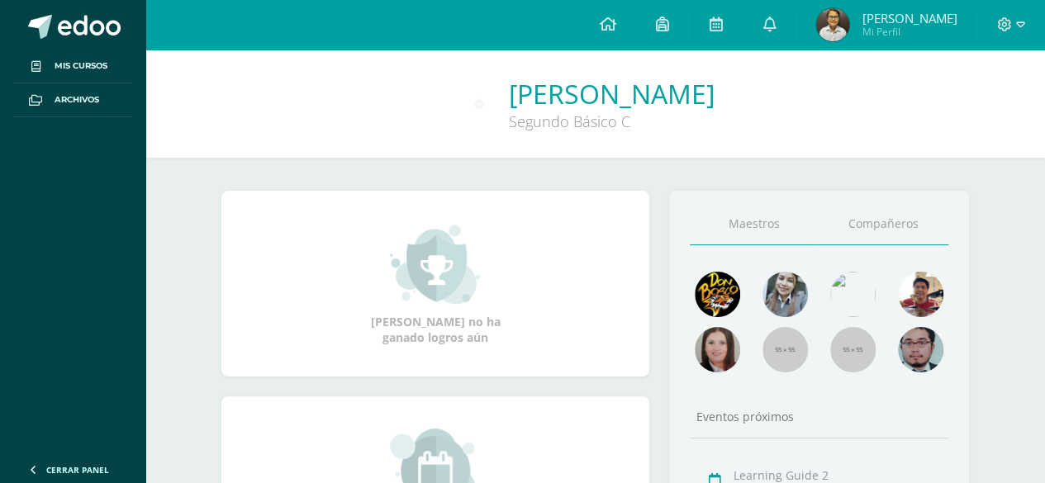
click at [920, 211] on link "Compañeros" at bounding box center [883, 224] width 130 height 42
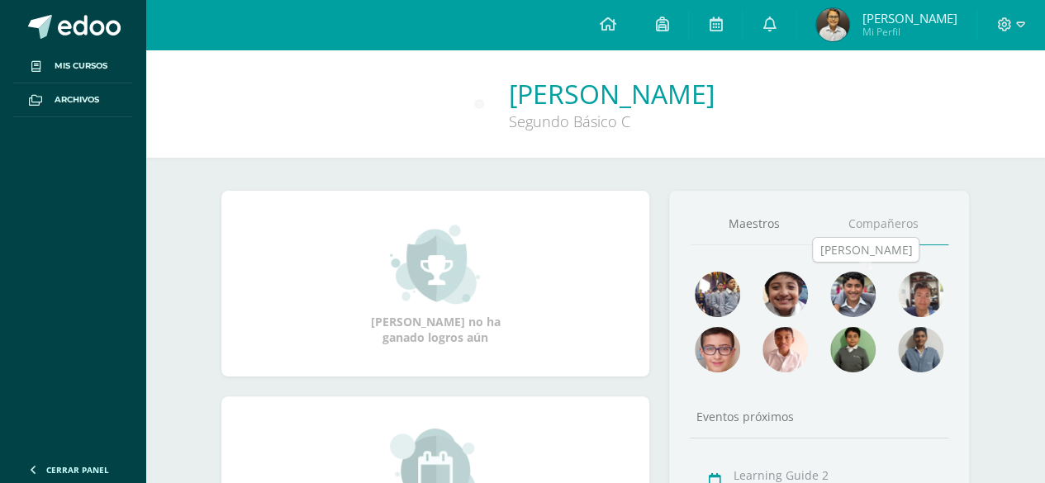
click at [861, 289] on img at bounding box center [852, 294] width 45 height 45
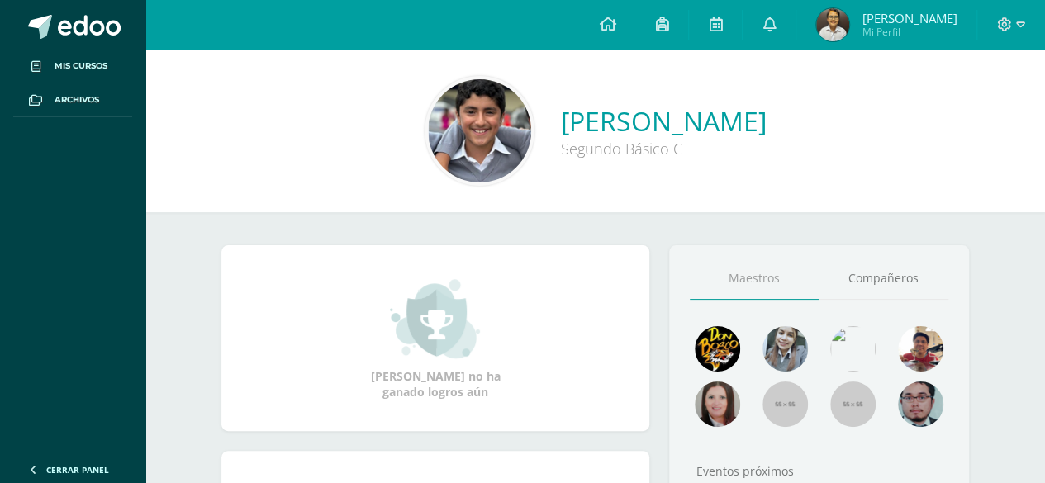
click at [428, 136] on img at bounding box center [479, 130] width 103 height 103
click at [428, 133] on img at bounding box center [479, 130] width 103 height 103
click at [561, 117] on link "[PERSON_NAME]" at bounding box center [664, 121] width 206 height 36
click at [890, 283] on link "Compañeros" at bounding box center [883, 279] width 130 height 42
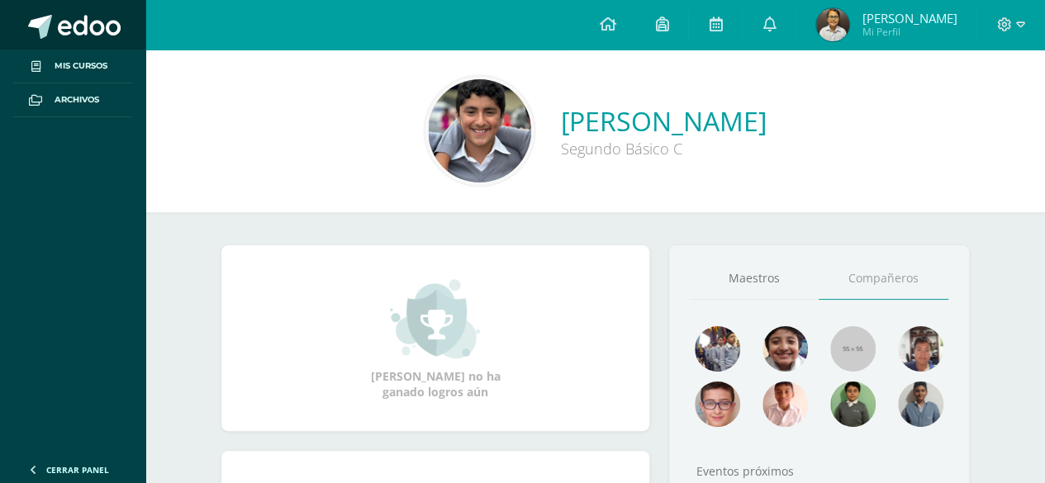
click at [0, 2] on link at bounding box center [72, 25] width 145 height 50
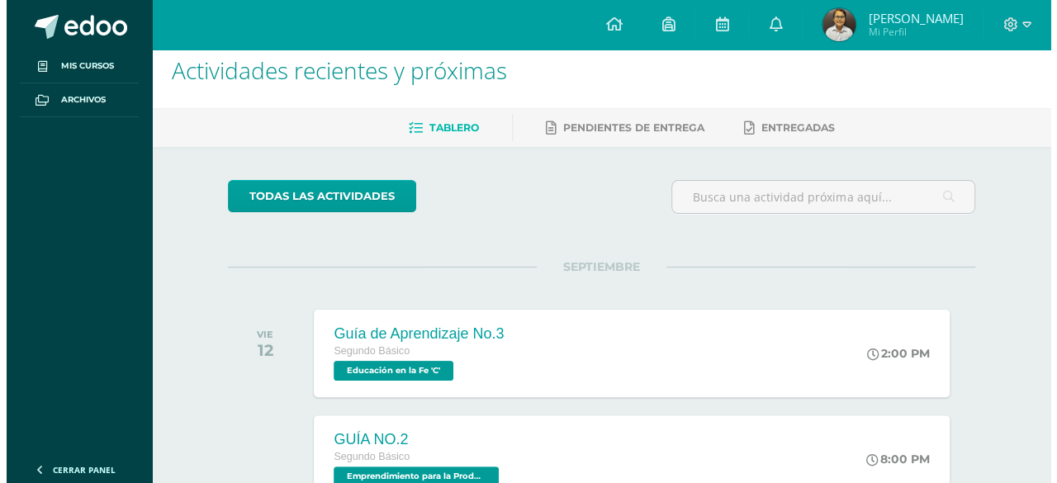
scroll to position [26, 0]
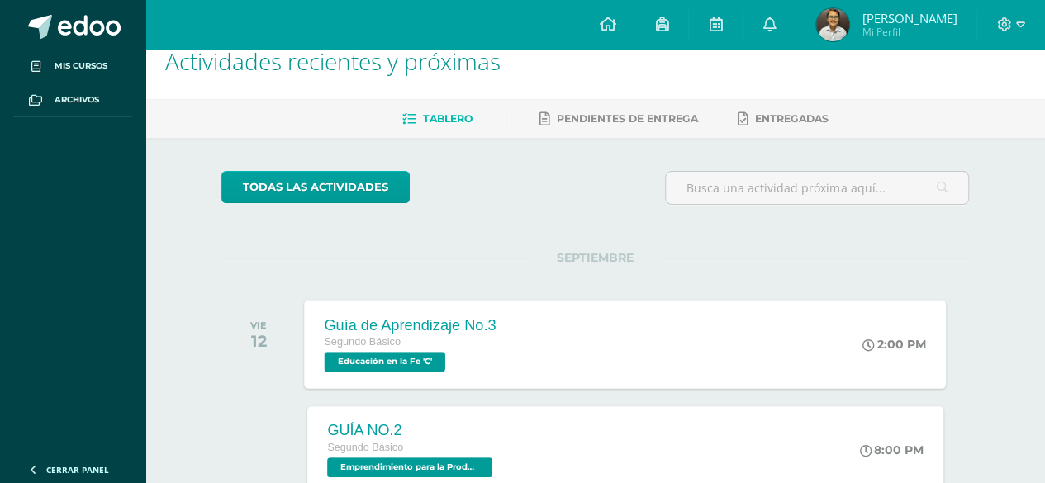
click at [517, 373] on div "Guía de Aprendizaje No.3 Segundo Básico Educación en la Fe 'C' 2:00 PM Guía de …" at bounding box center [626, 344] width 642 height 88
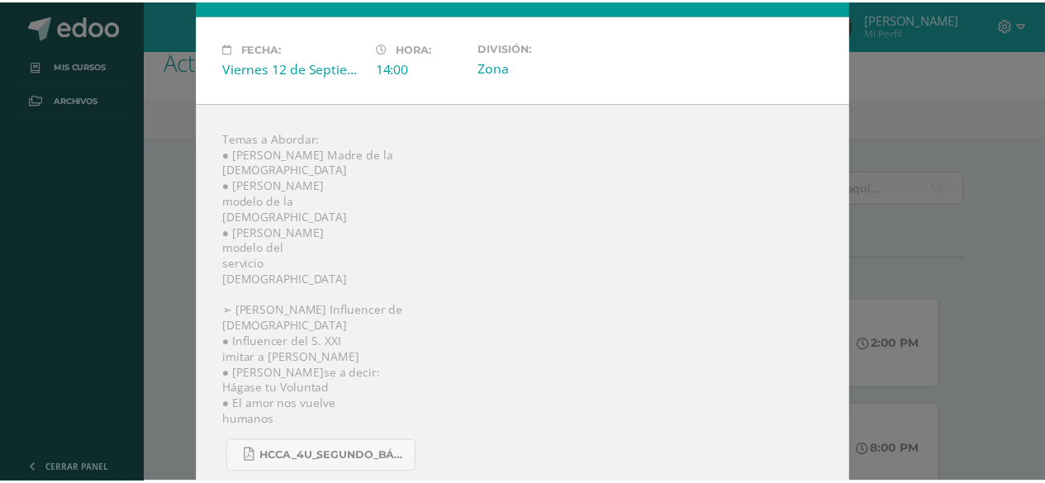
scroll to position [89, 0]
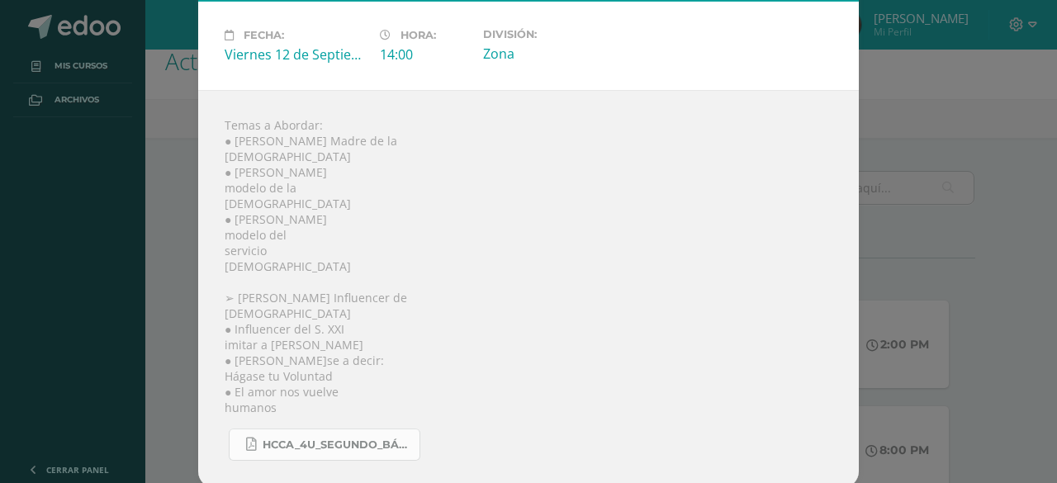
click at [349, 440] on span "HCCA_4U_SEGUNDO_BÁSICO_2025-3[1].pdf" at bounding box center [337, 445] width 149 height 13
click at [875, 118] on div "Guía de Aprendizaje No.3 Educación en la Fe Fecha: Viernes 12 de Septiembre Hor…" at bounding box center [529, 199] width 1044 height 577
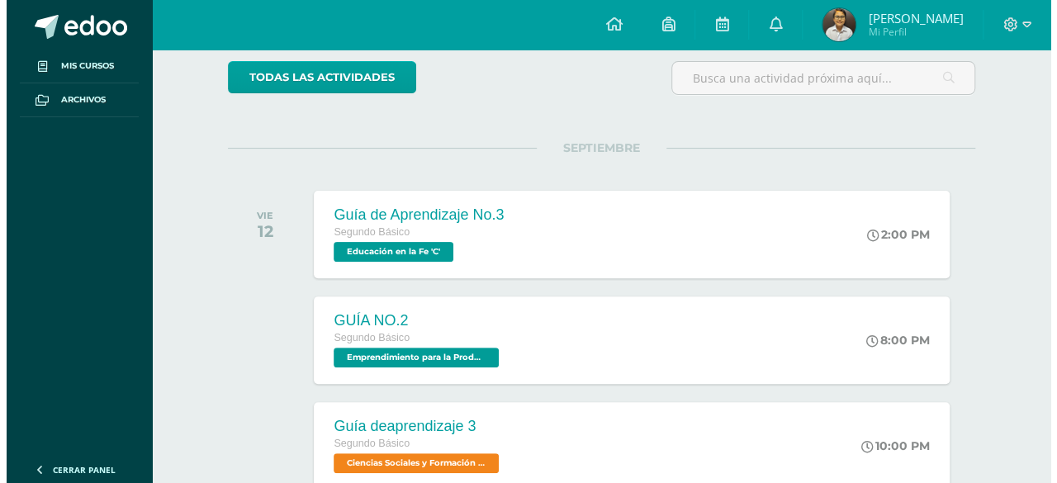
scroll to position [150, 0]
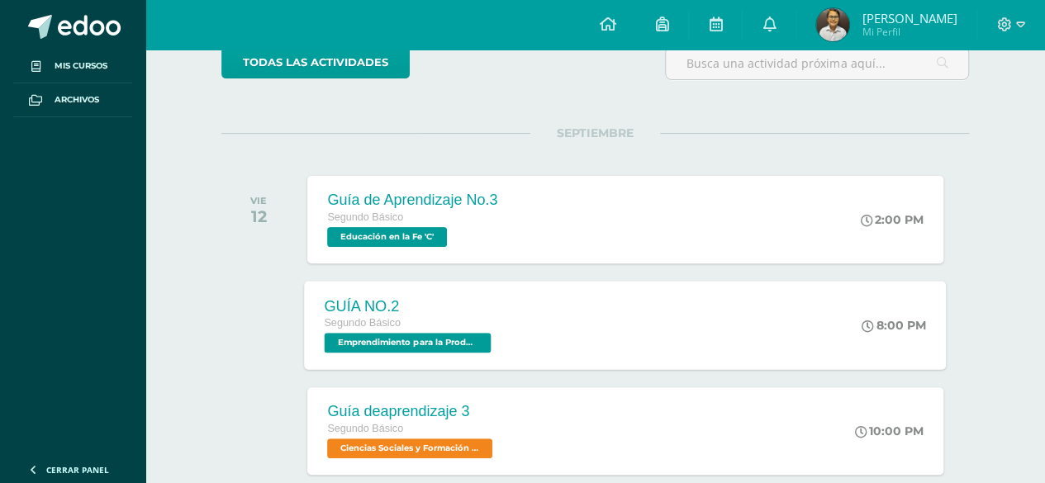
click at [750, 310] on div "GUÍA NO.2 Segundo Básico Emprendimiento para la Productividad 'C' 8:00 PM GUÍA …" at bounding box center [626, 325] width 642 height 88
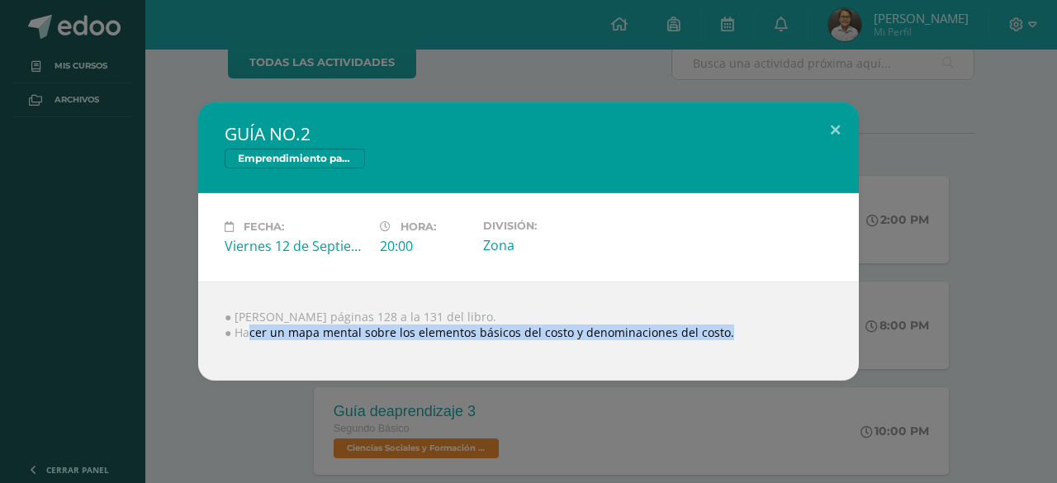
drag, startPoint x: 248, startPoint y: 331, endPoint x: 672, endPoint y: 351, distance: 425.0
click at [672, 351] on div "● Leer páginas 128 a la 131 del libro. ● Hacer un mapa mental sobre los element…" at bounding box center [528, 331] width 661 height 99
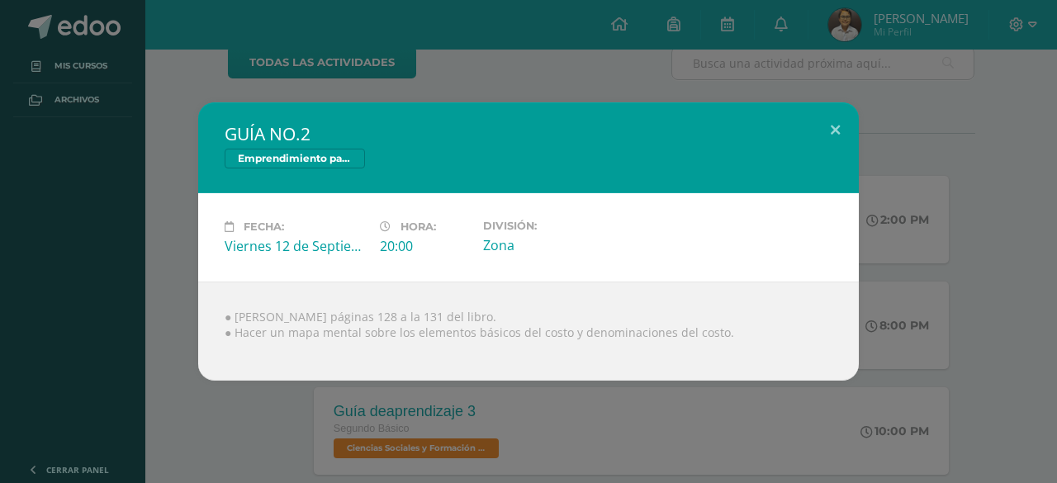
click at [755, 303] on div "● Leer páginas 128 a la 131 del libro. ● Hacer un mapa mental sobre los element…" at bounding box center [528, 331] width 661 height 99
